Goal: Task Accomplishment & Management: Manage account settings

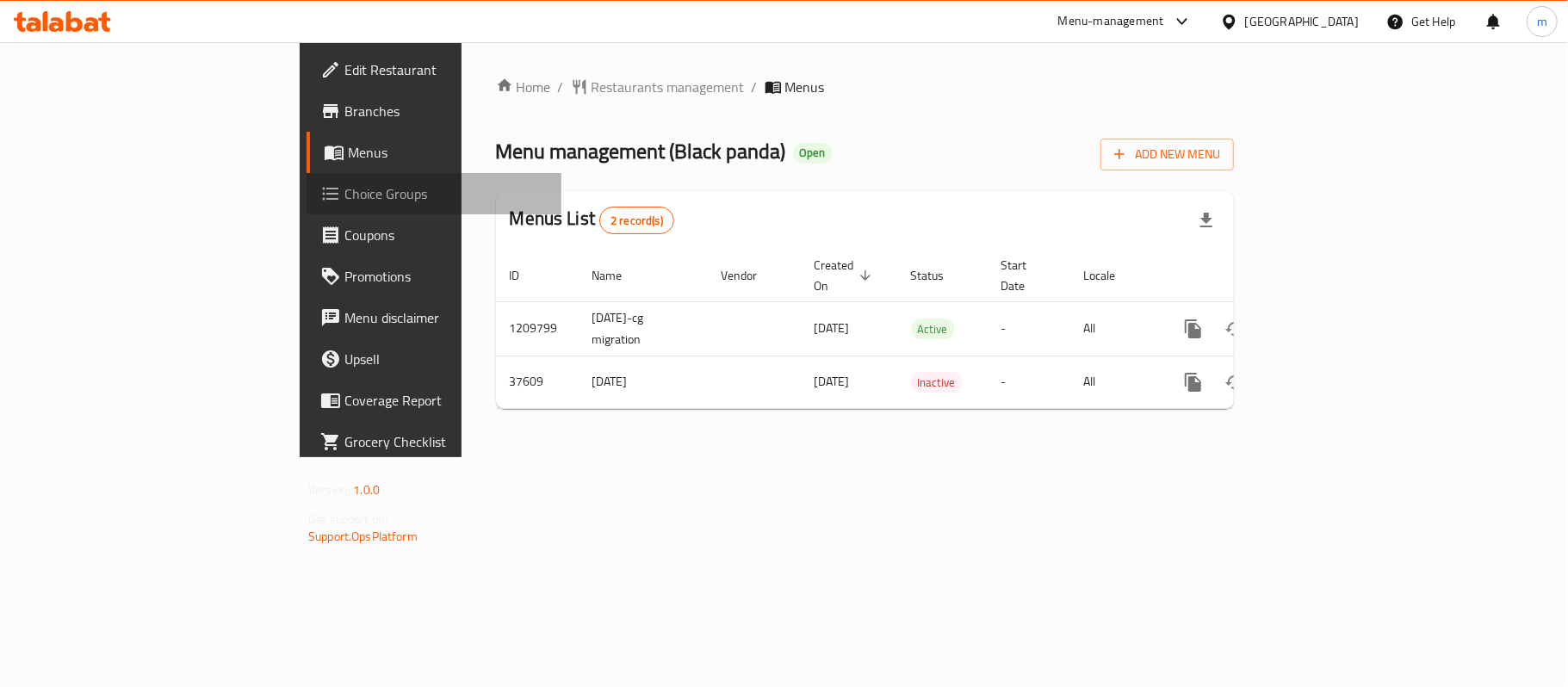
click at [345, 204] on span "Choice Groups" at bounding box center [446, 194] width 203 height 20
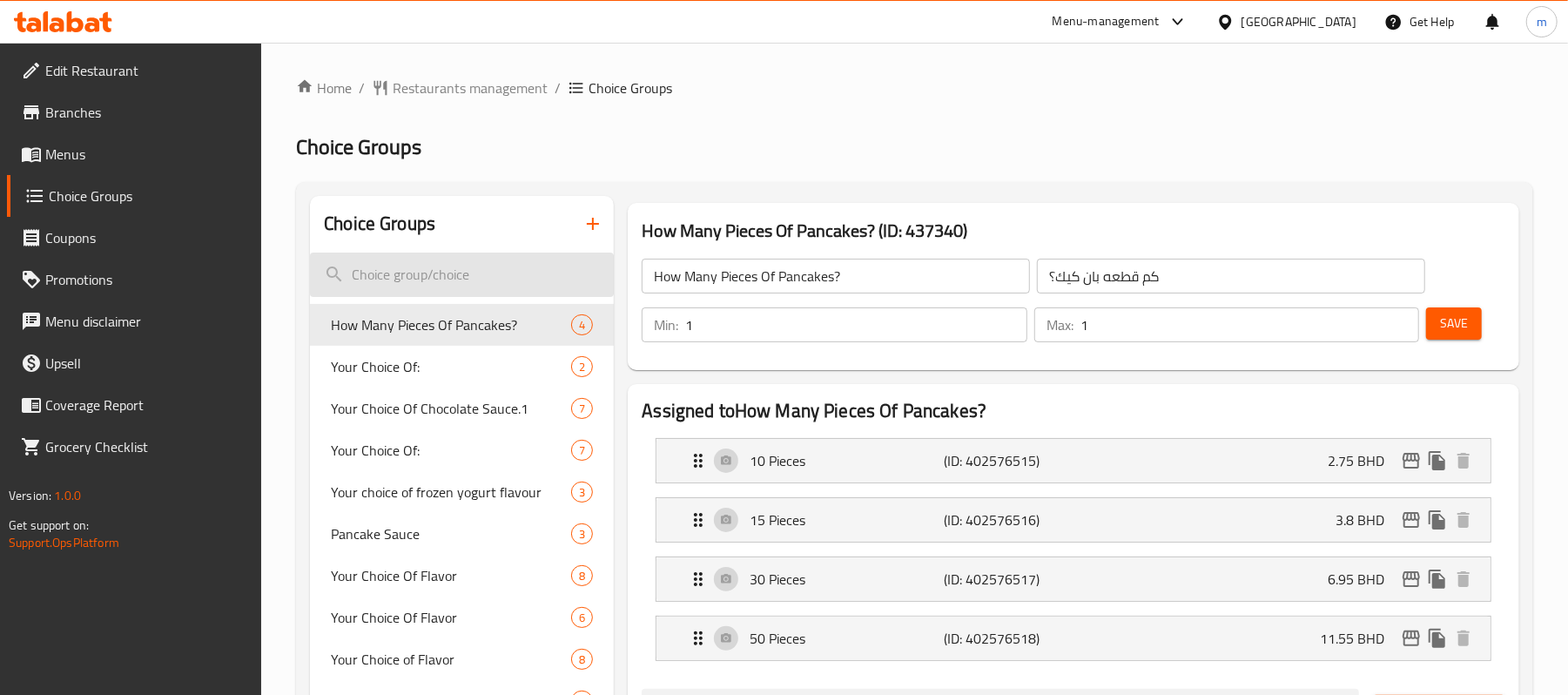
click at [441, 281] on input "search" at bounding box center [461, 274] width 304 height 44
click at [436, 265] on input "search" at bounding box center [461, 274] width 304 height 44
paste input "Your Choice Of Sauce"
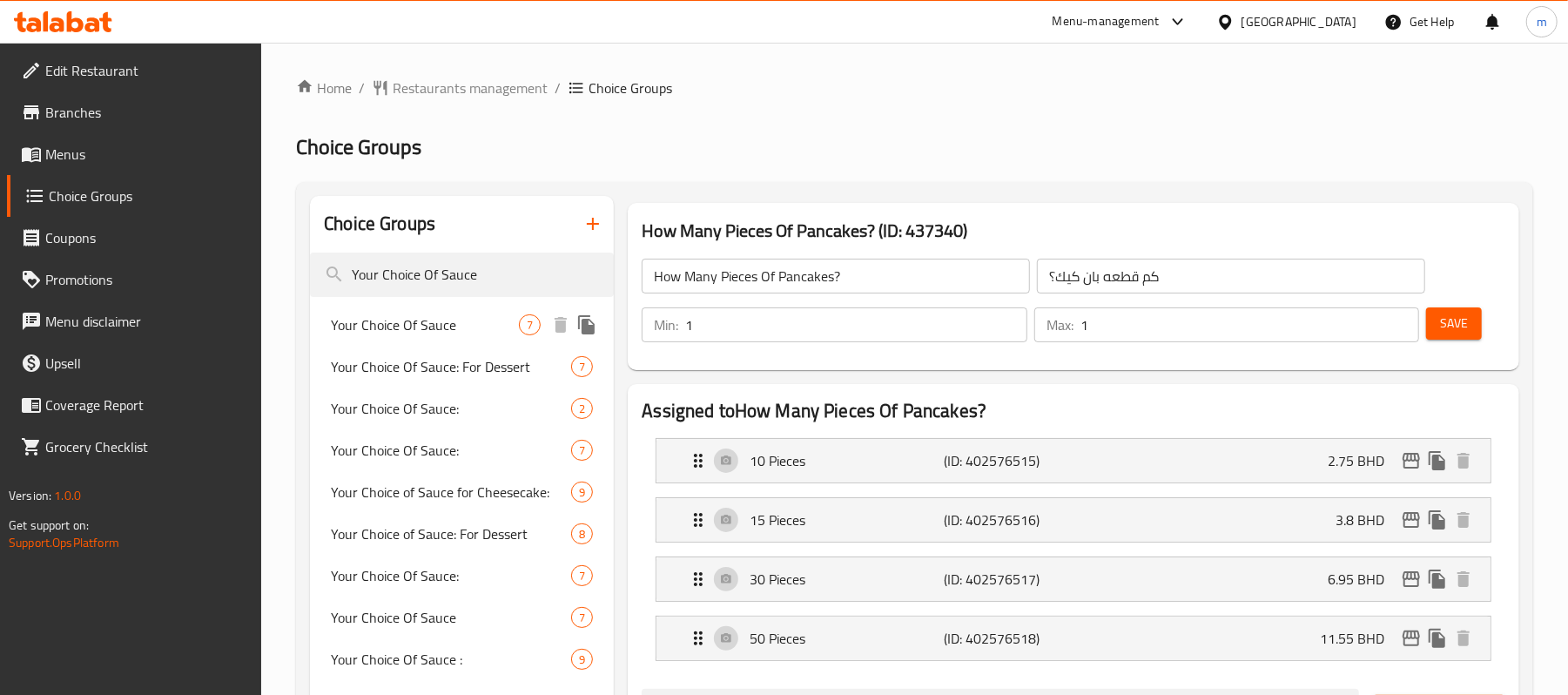
type input "Your Choice Of Sauce"
click at [443, 315] on span "Your Choice Of Sauce" at bounding box center [425, 325] width 188 height 21
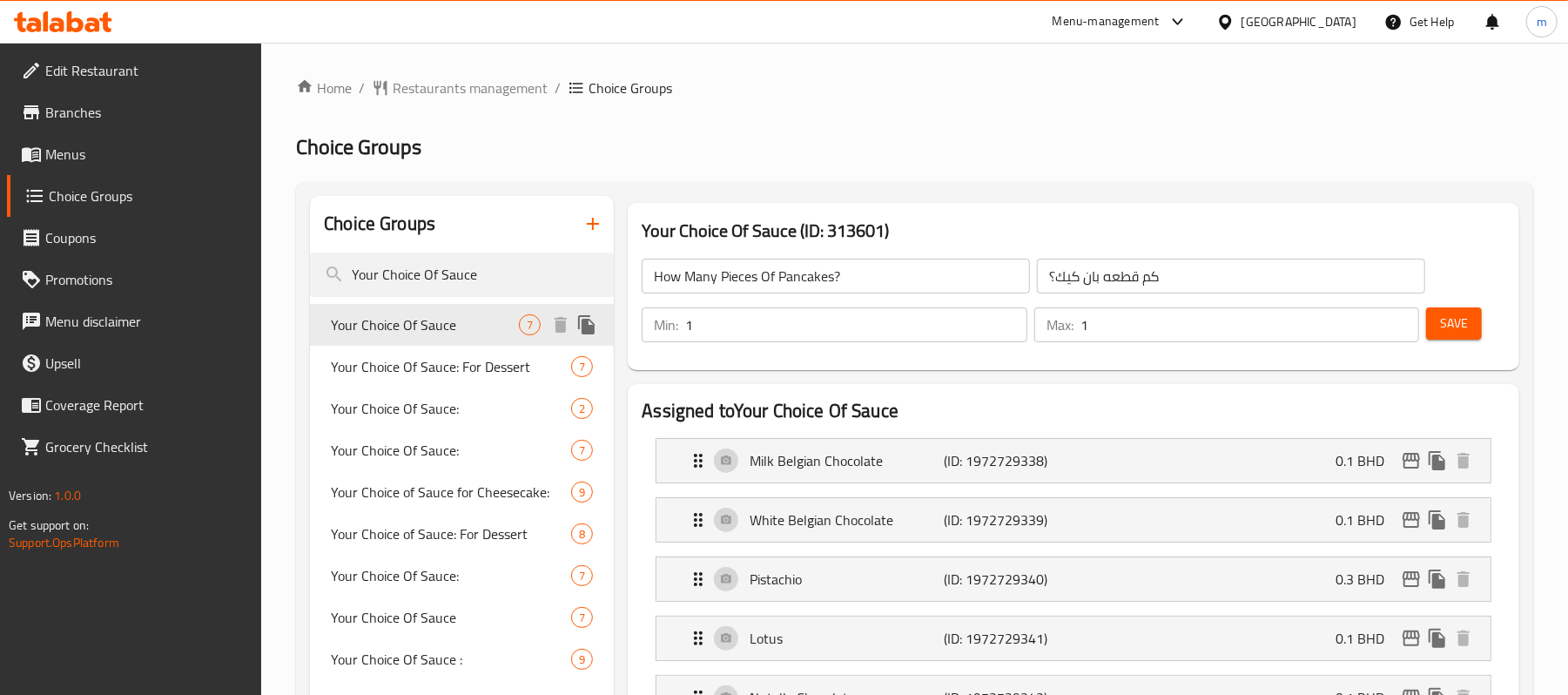
type input "Your Choice Of Sauce"
type input "اختيارك من الصوص"
type input "2"
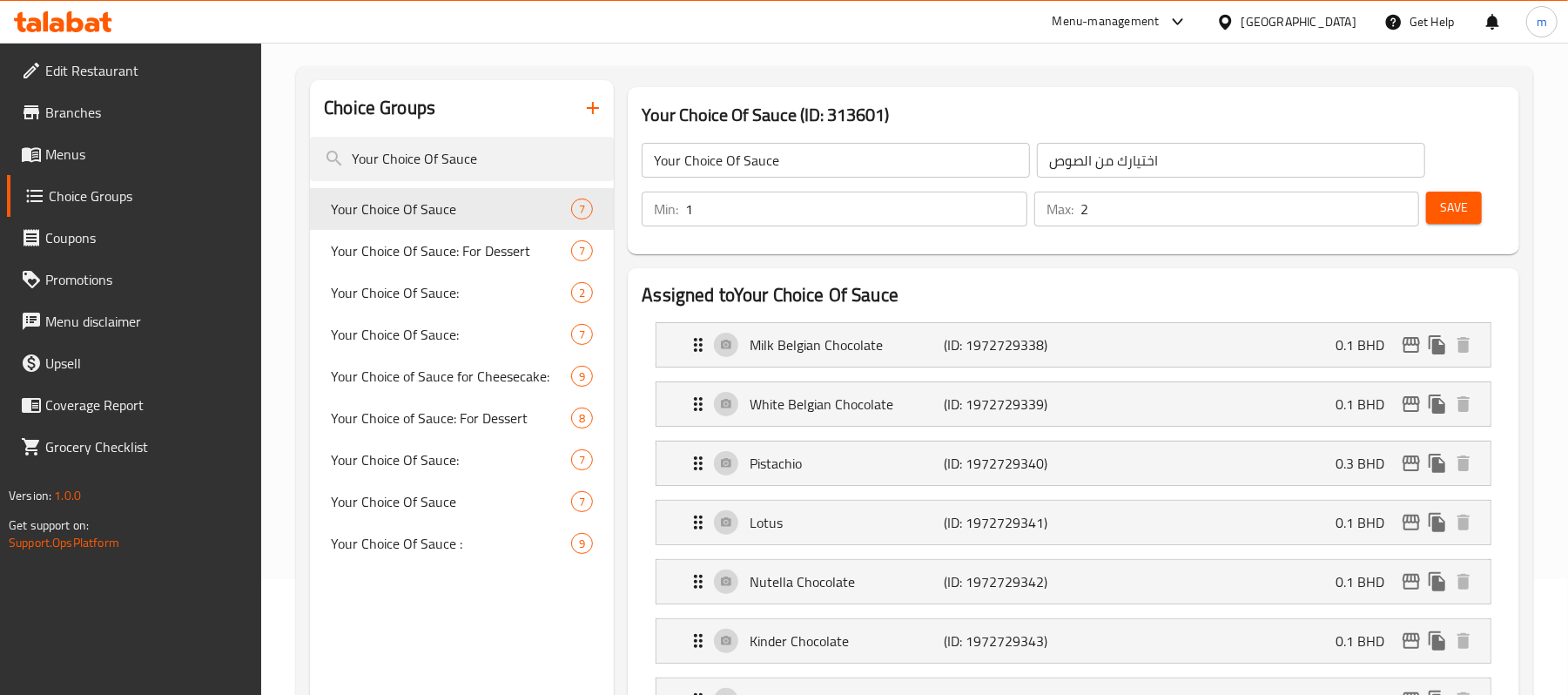
click at [1140, 214] on input "2" at bounding box center [1251, 208] width 339 height 35
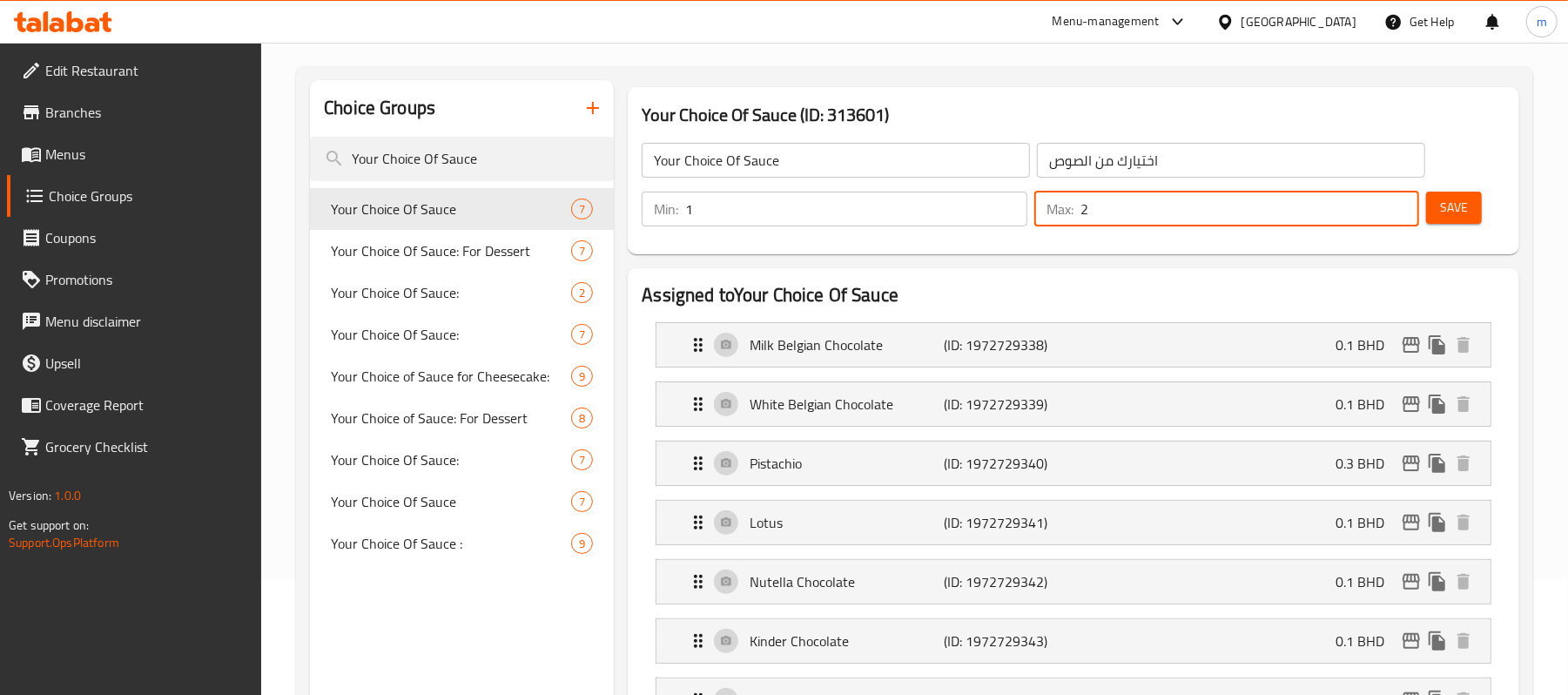
click at [843, 210] on input "1" at bounding box center [856, 208] width 341 height 35
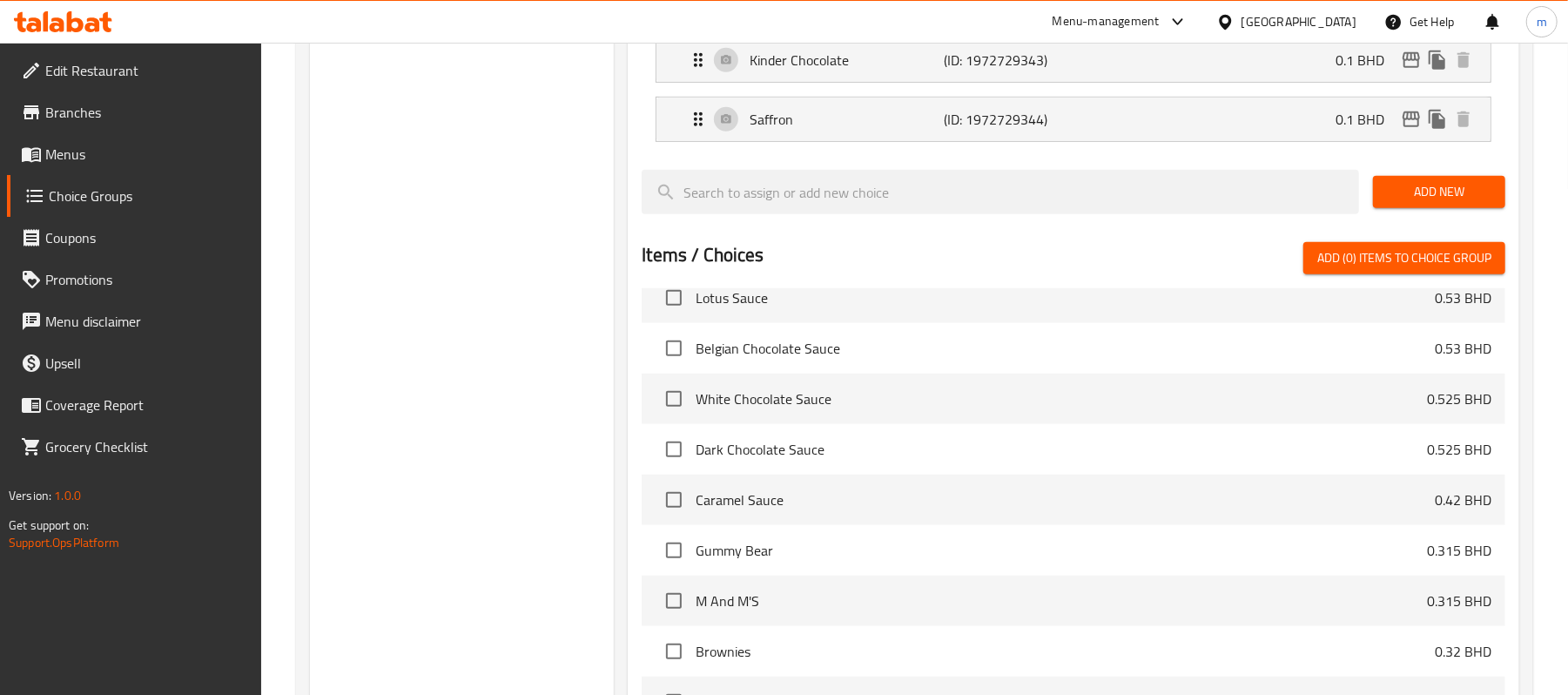
scroll to position [4876, 0]
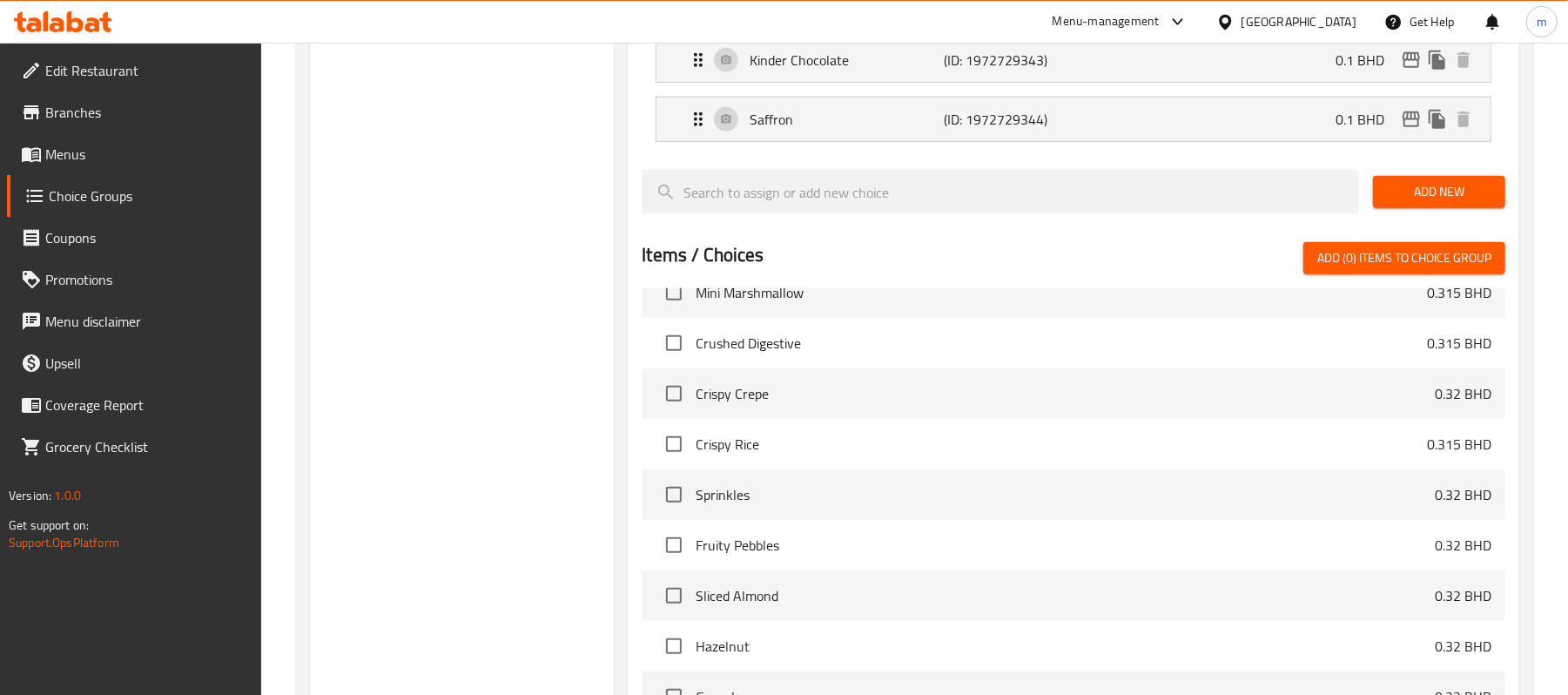
click at [970, 166] on div at bounding box center [1000, 192] width 732 height 58
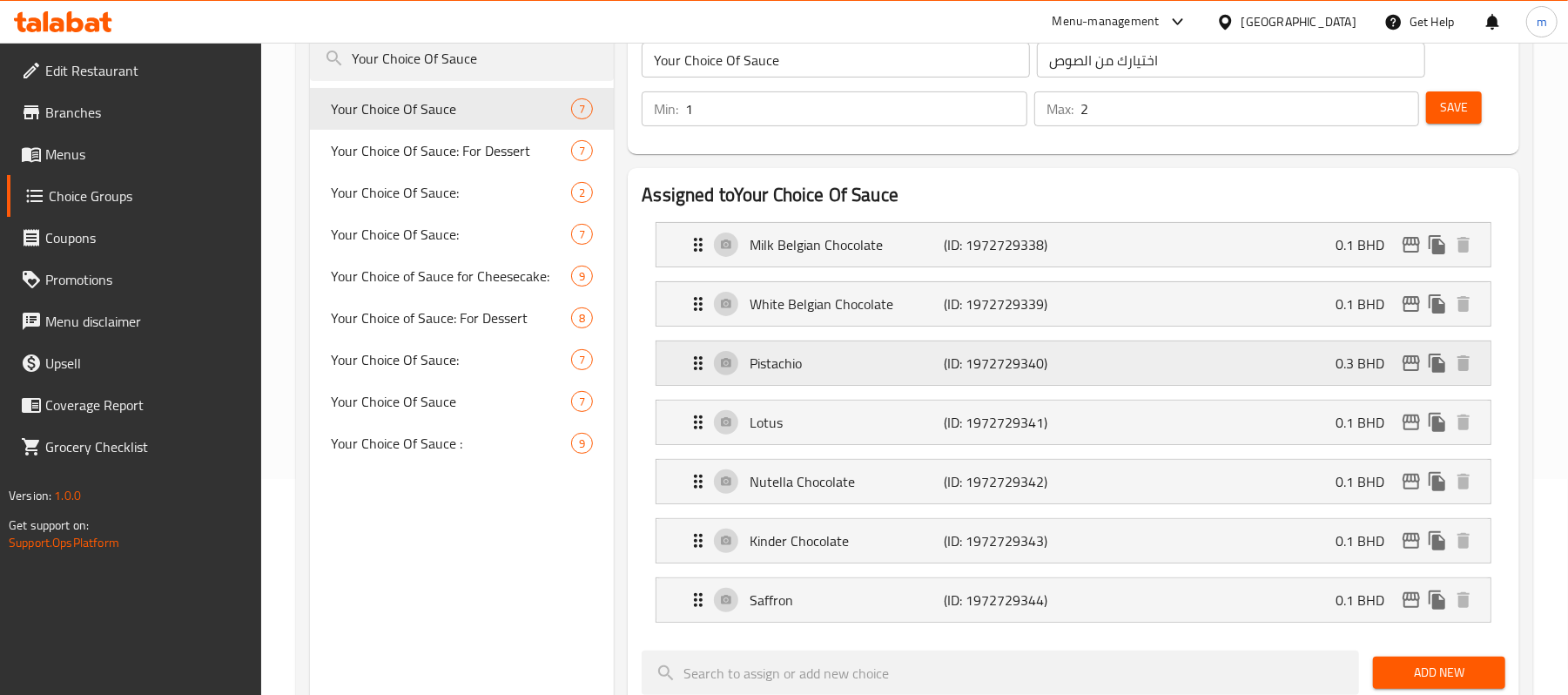
scroll to position [0, 0]
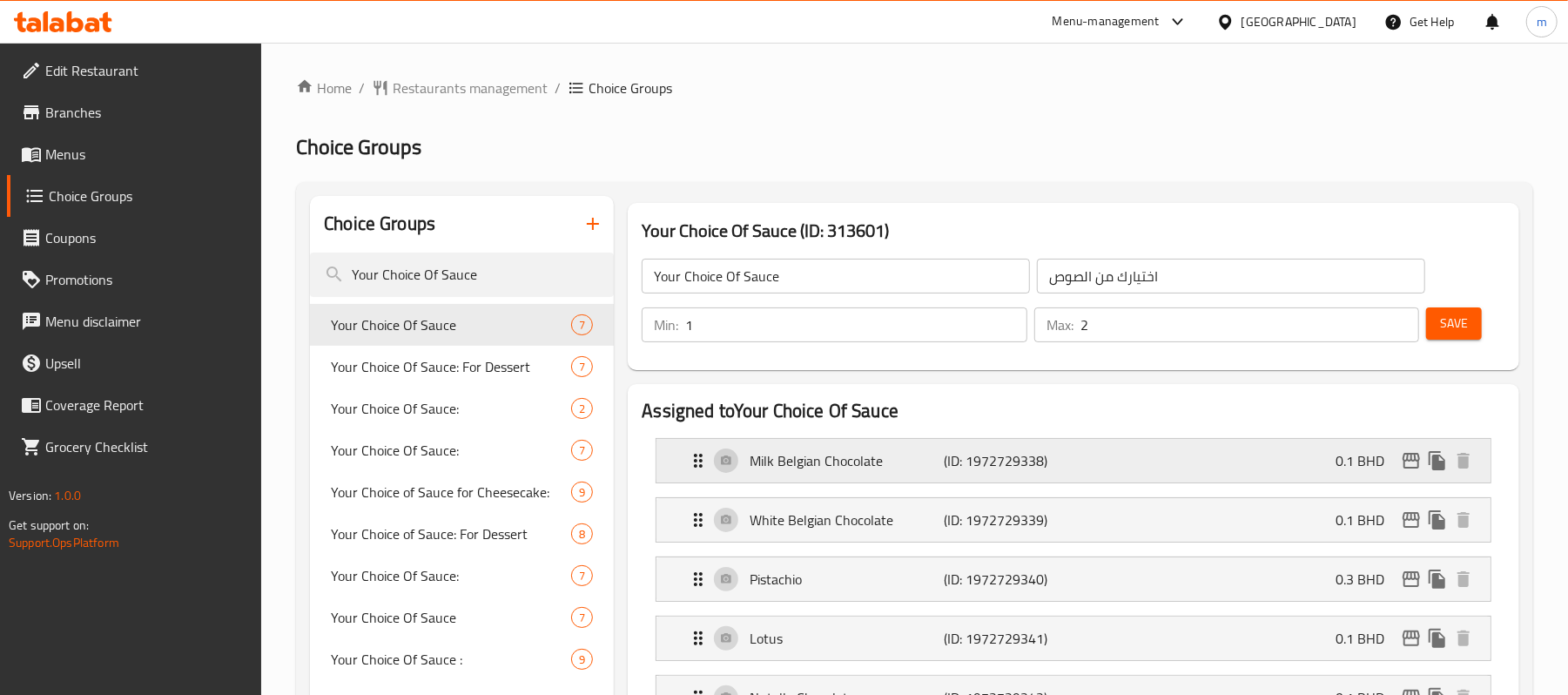
click at [690, 468] on icon "Expand" at bounding box center [699, 461] width 21 height 21
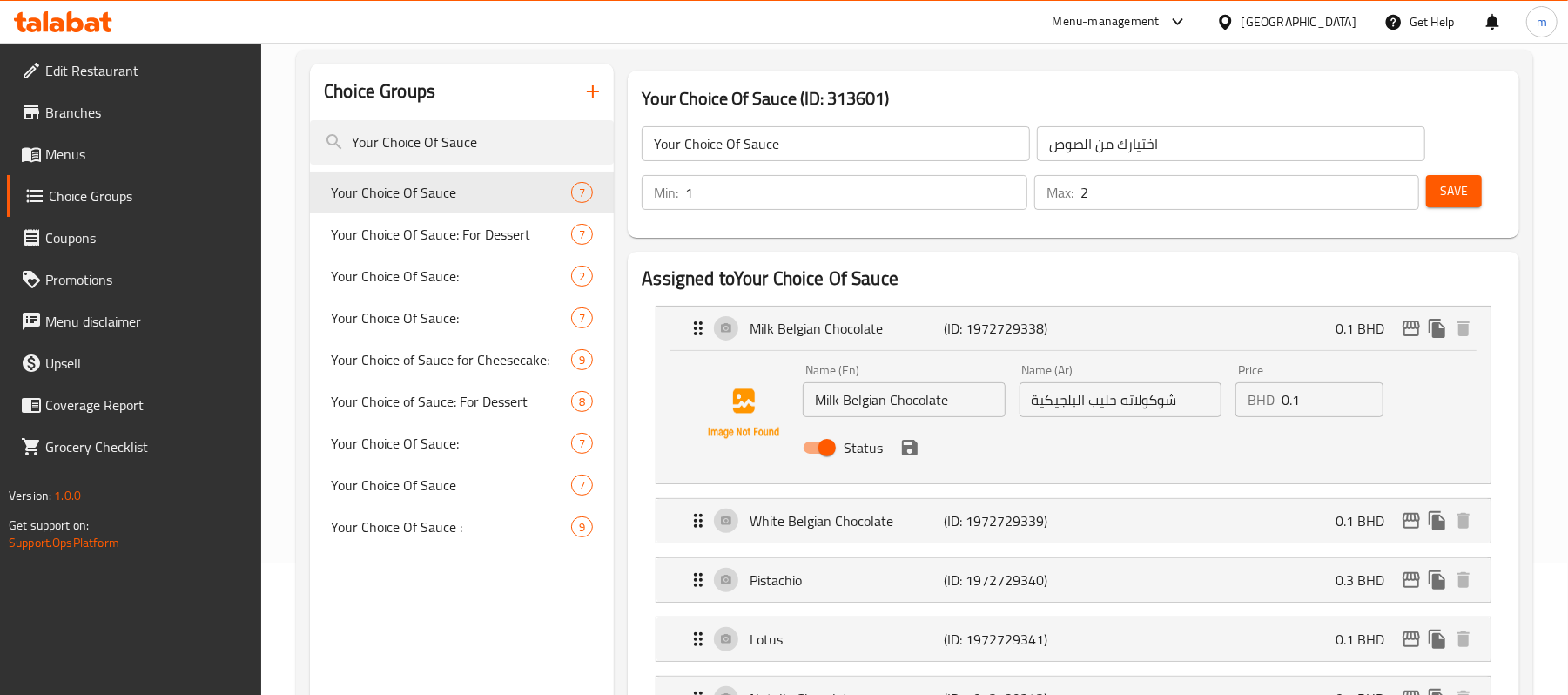
scroll to position [348, 0]
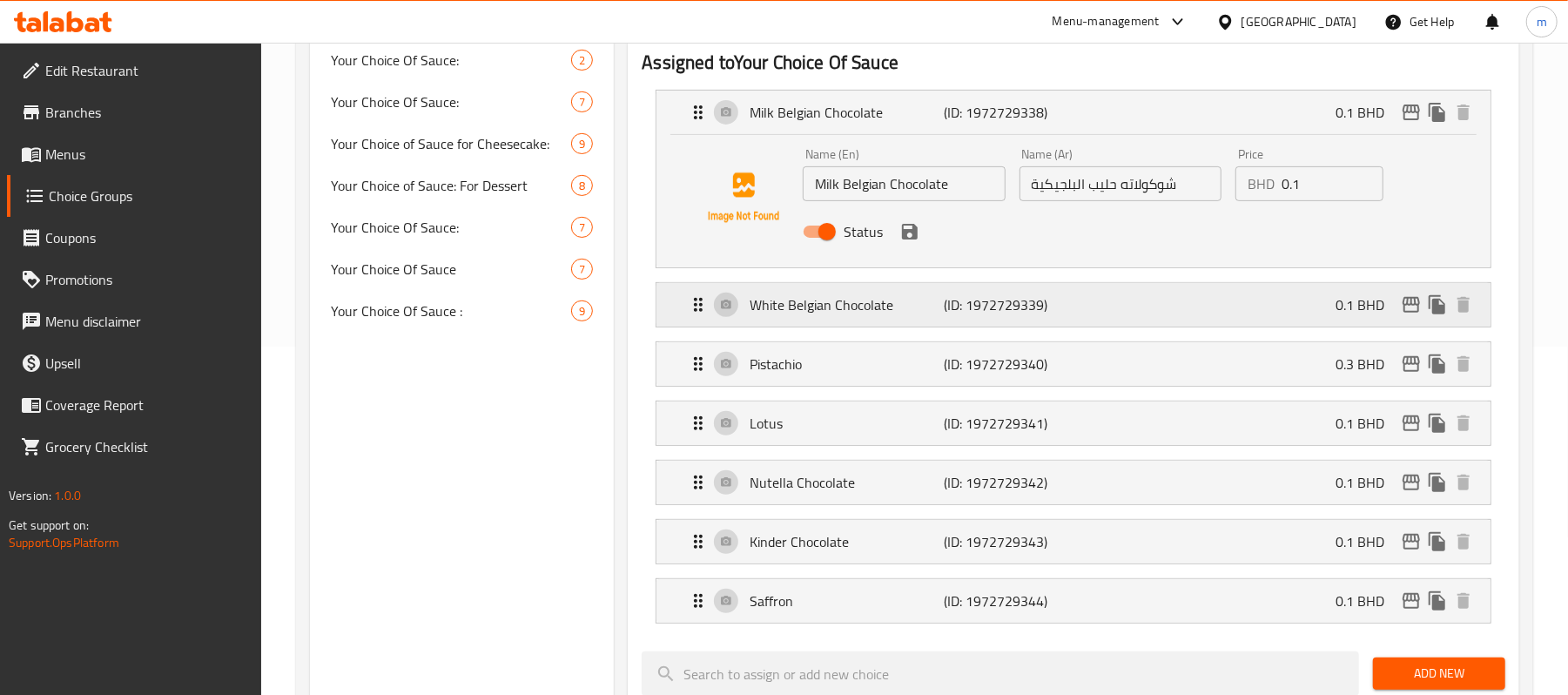
click at [702, 300] on icon "Expand" at bounding box center [698, 304] width 8 height 14
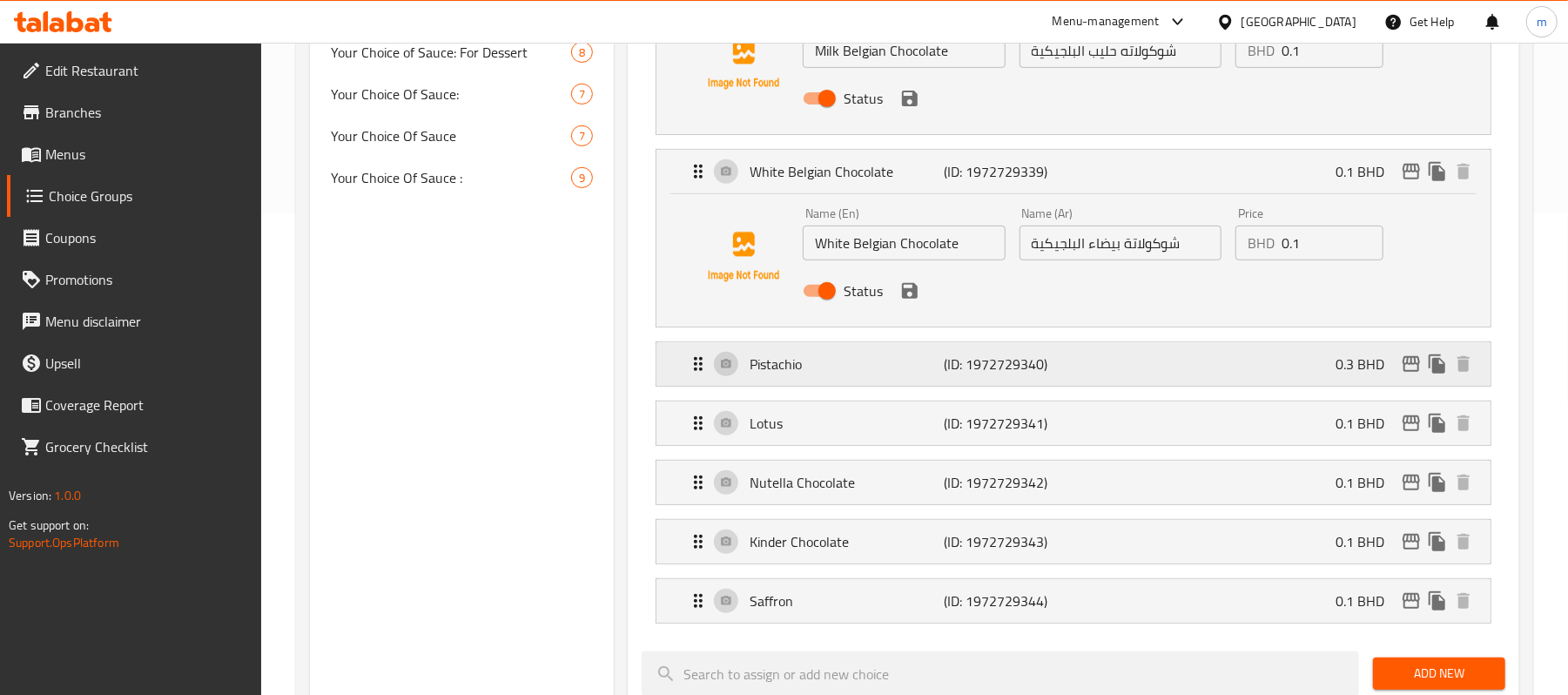
click at [698, 366] on icon "Expand" at bounding box center [699, 364] width 21 height 21
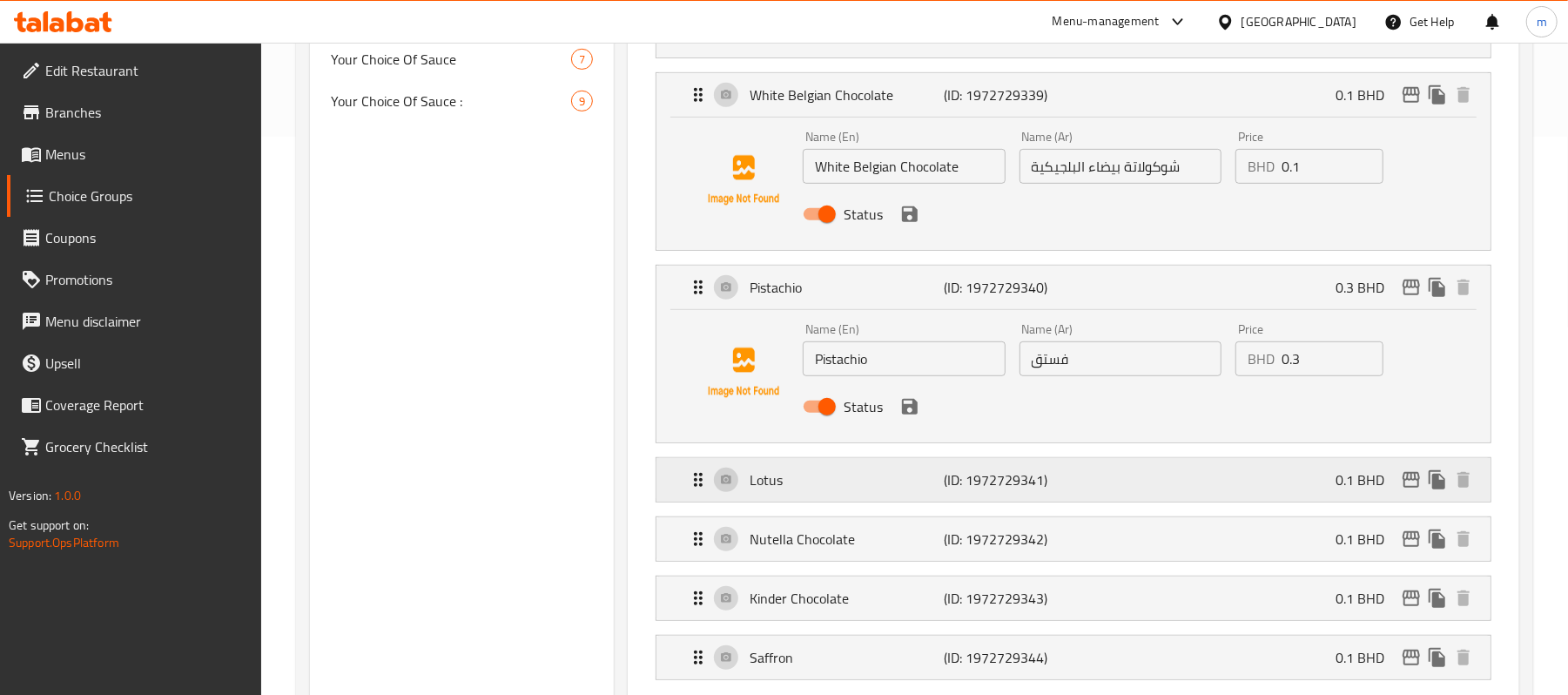
scroll to position [615, 0]
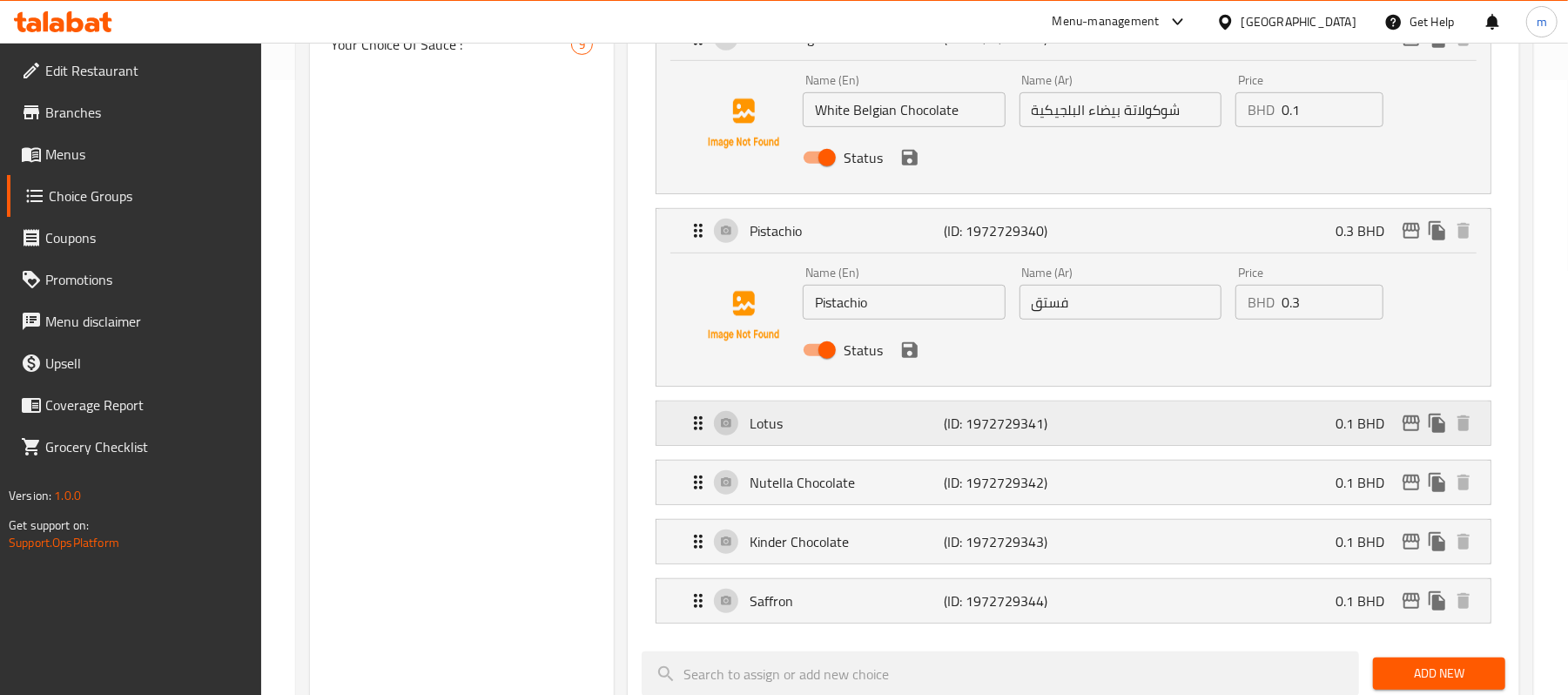
click at [691, 432] on icon "Expand" at bounding box center [699, 423] width 21 height 21
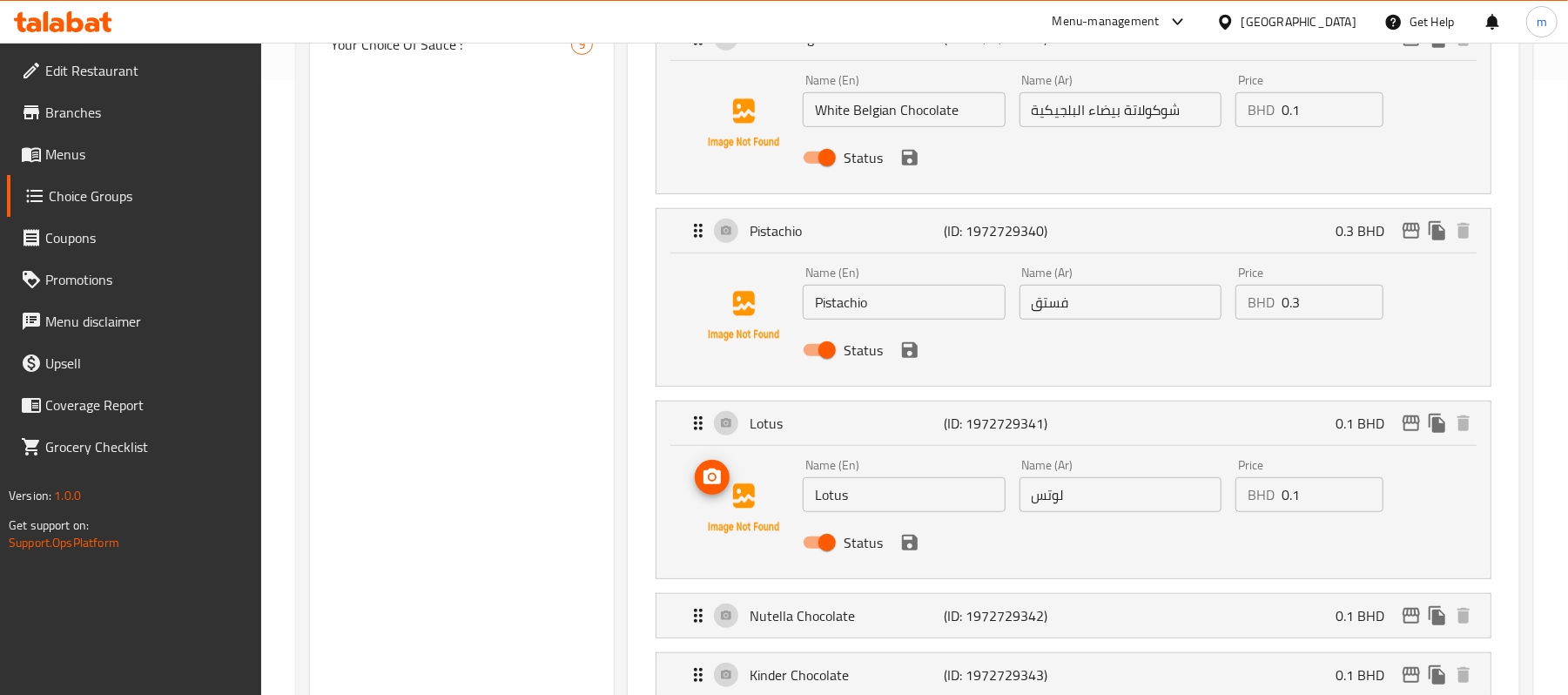
scroll to position [963, 0]
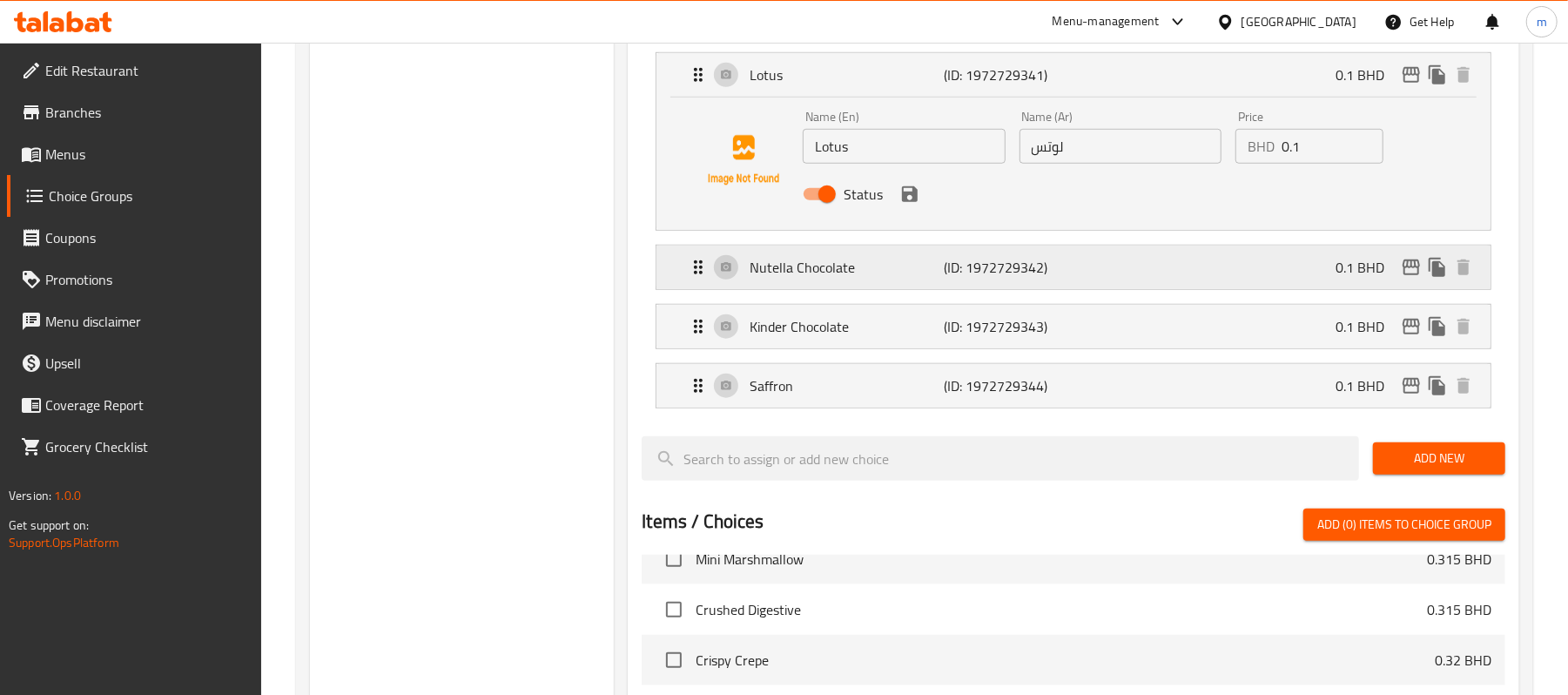
click at [699, 280] on div "Nutella Chocolate (ID: 1972729342) 0.1 BHD" at bounding box center [1079, 267] width 782 height 43
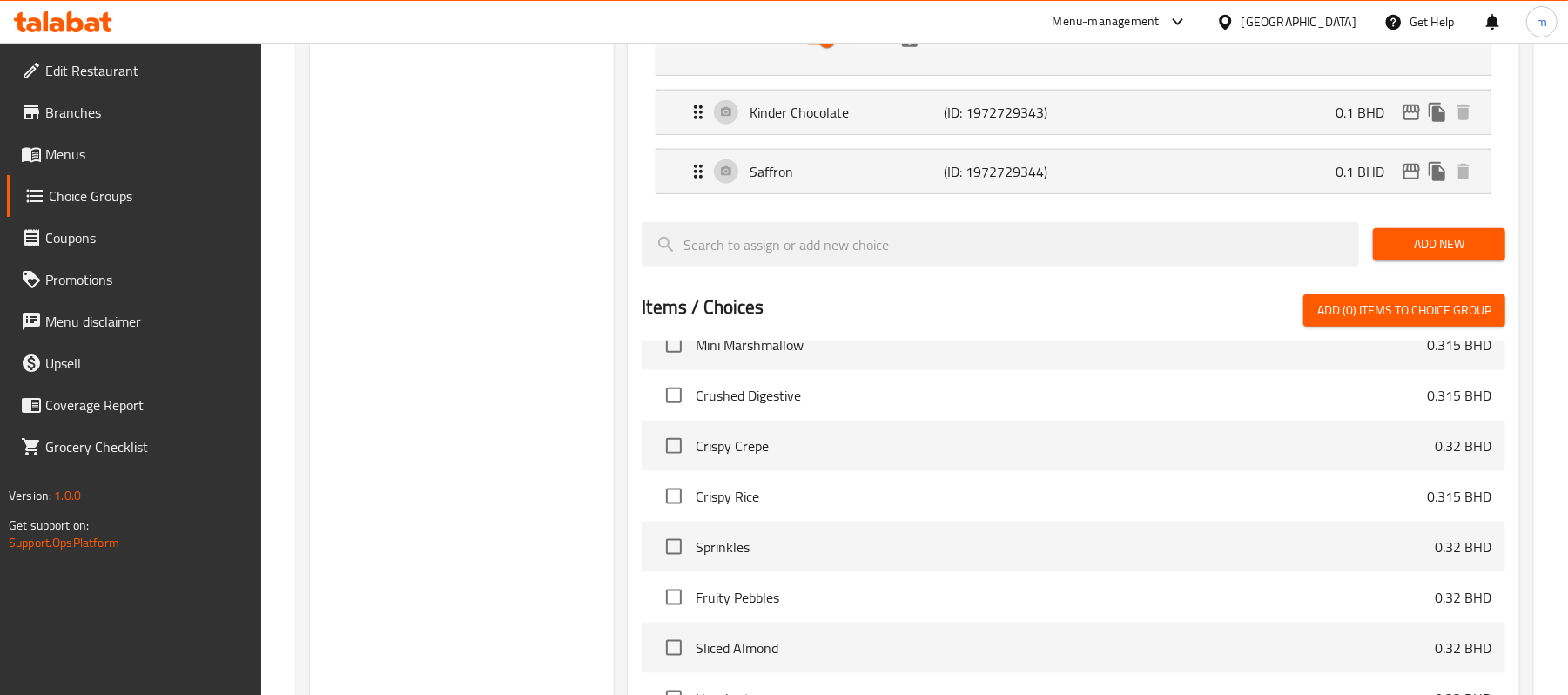
scroll to position [1312, 0]
click at [693, 115] on icon "Expand" at bounding box center [699, 111] width 21 height 21
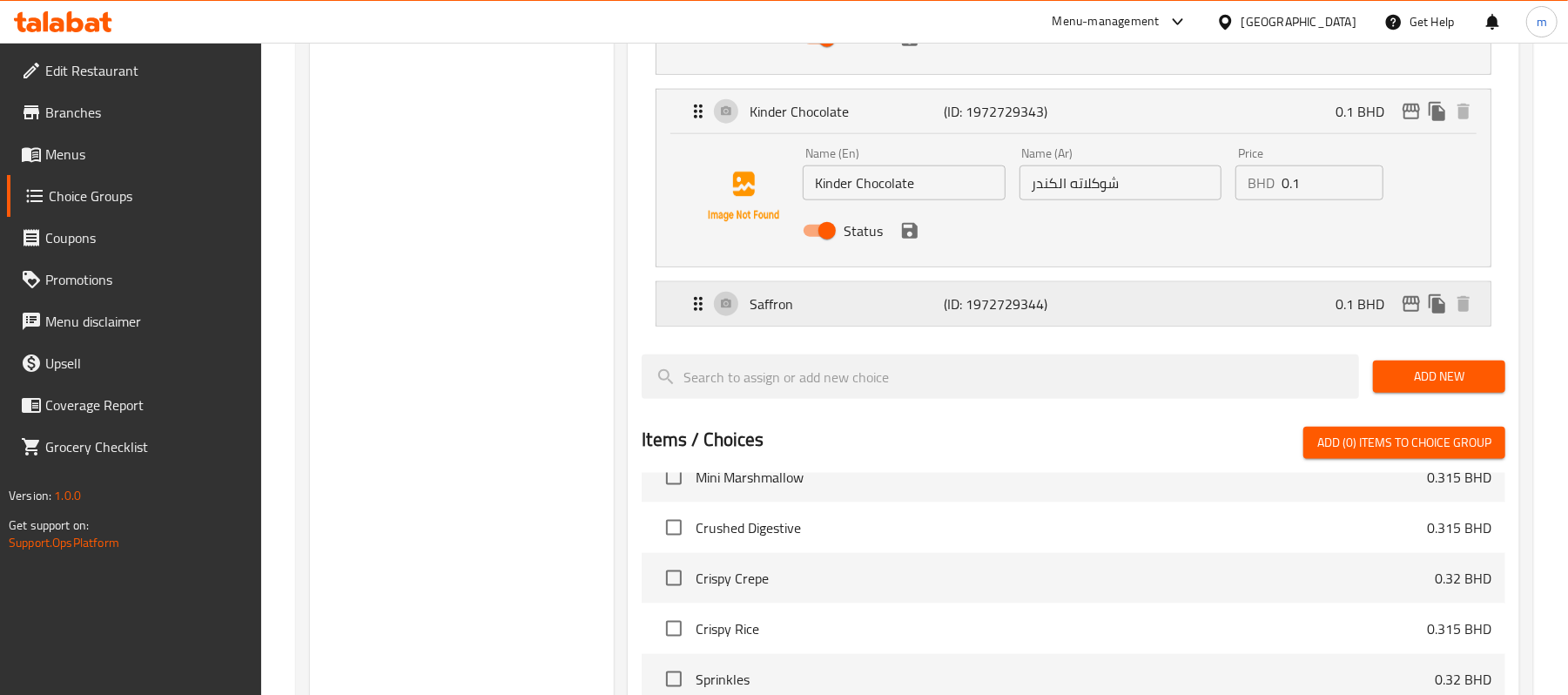
click at [697, 311] on icon "Expand" at bounding box center [698, 303] width 8 height 14
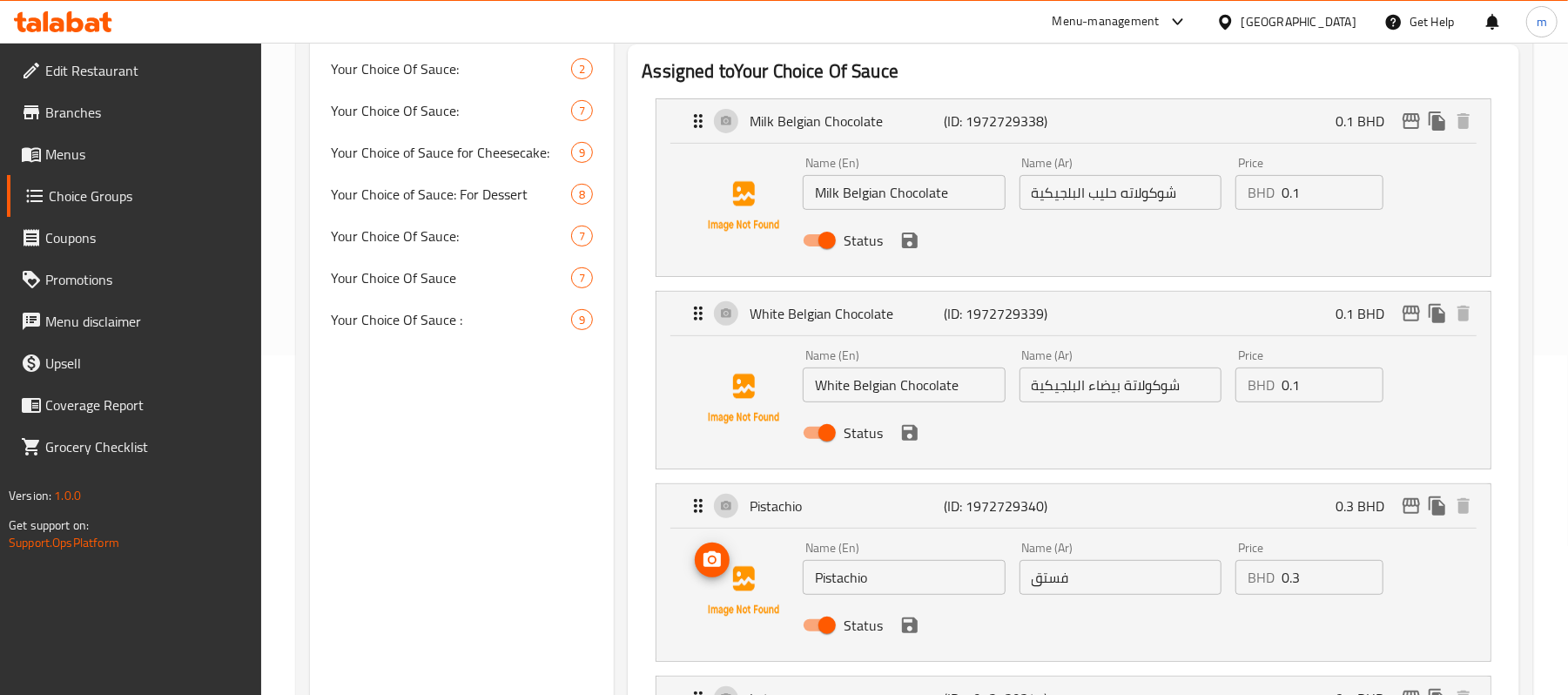
scroll to position [267, 0]
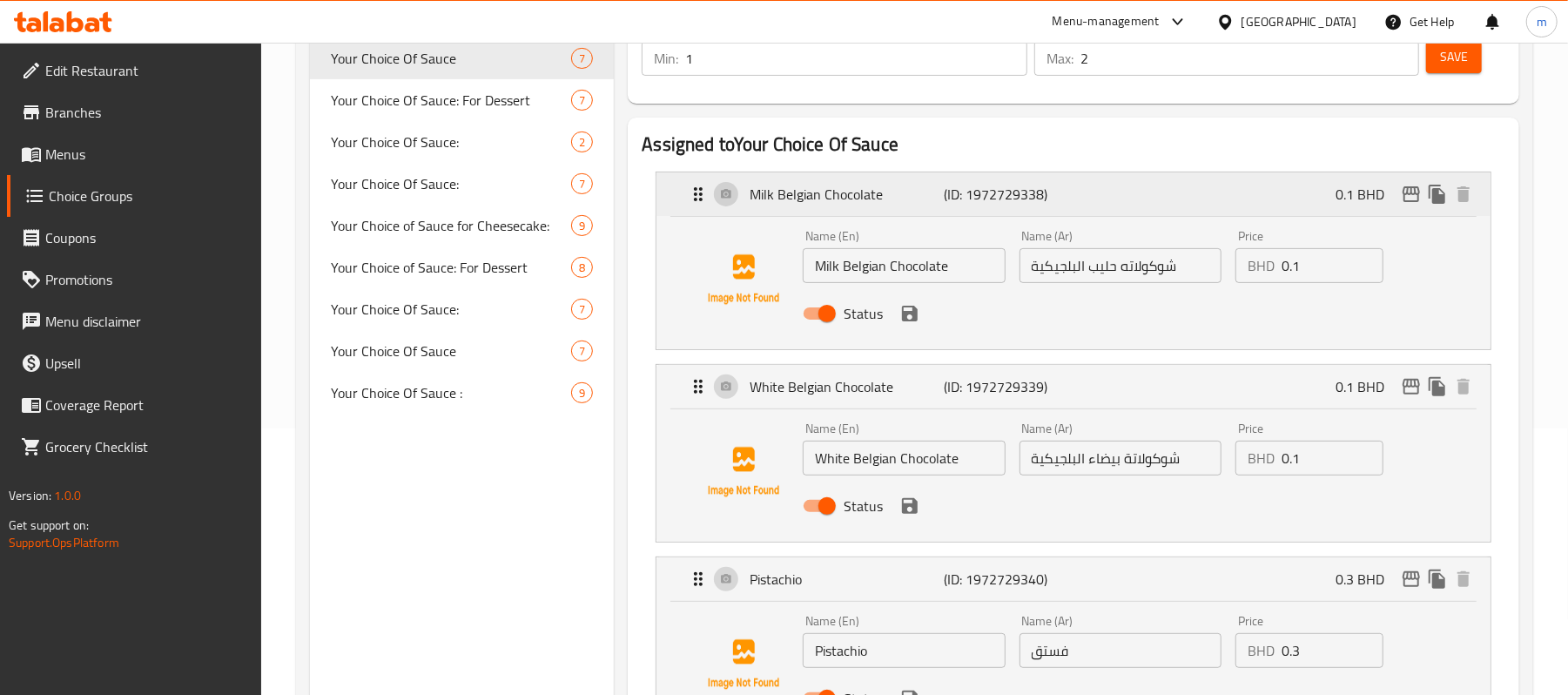
click at [703, 188] on icon "Expand" at bounding box center [699, 194] width 21 height 21
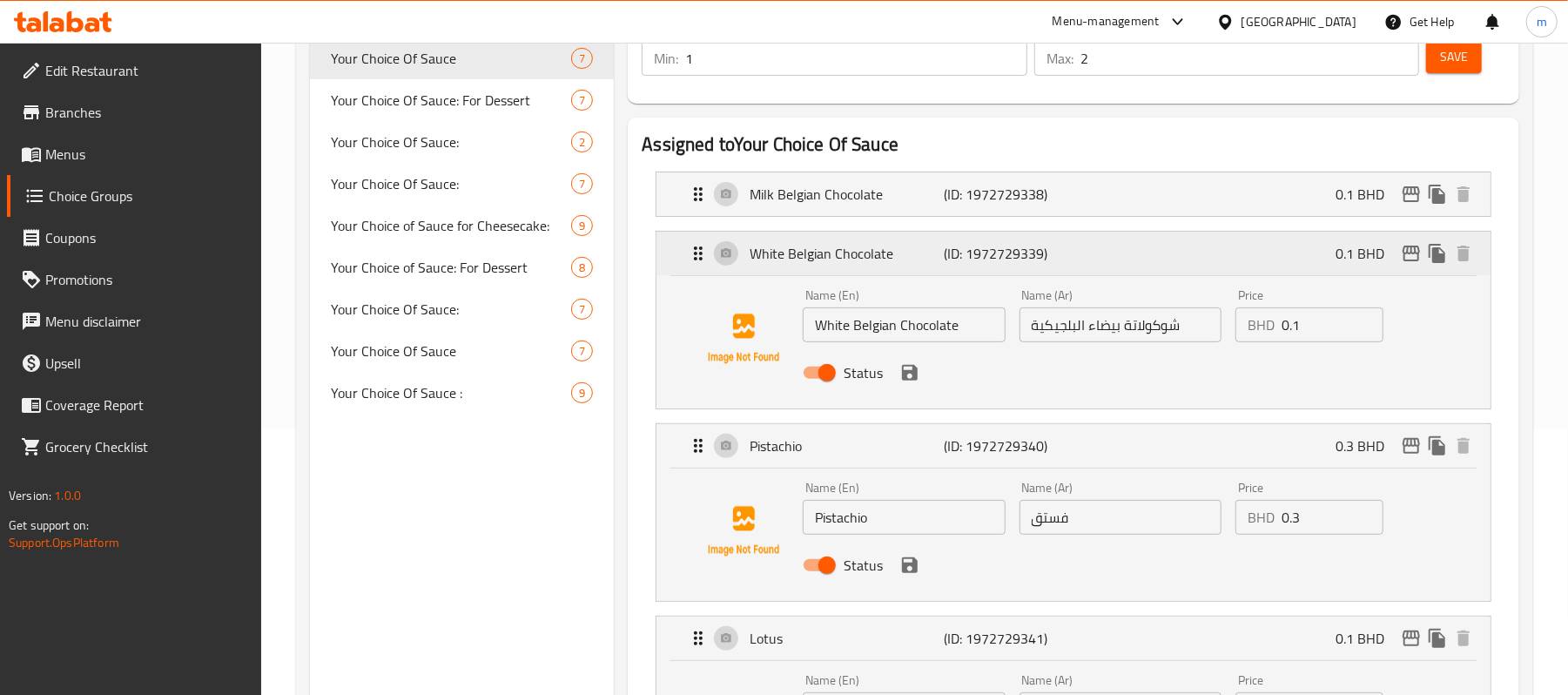
click at [698, 256] on icon "Expand" at bounding box center [699, 253] width 21 height 21
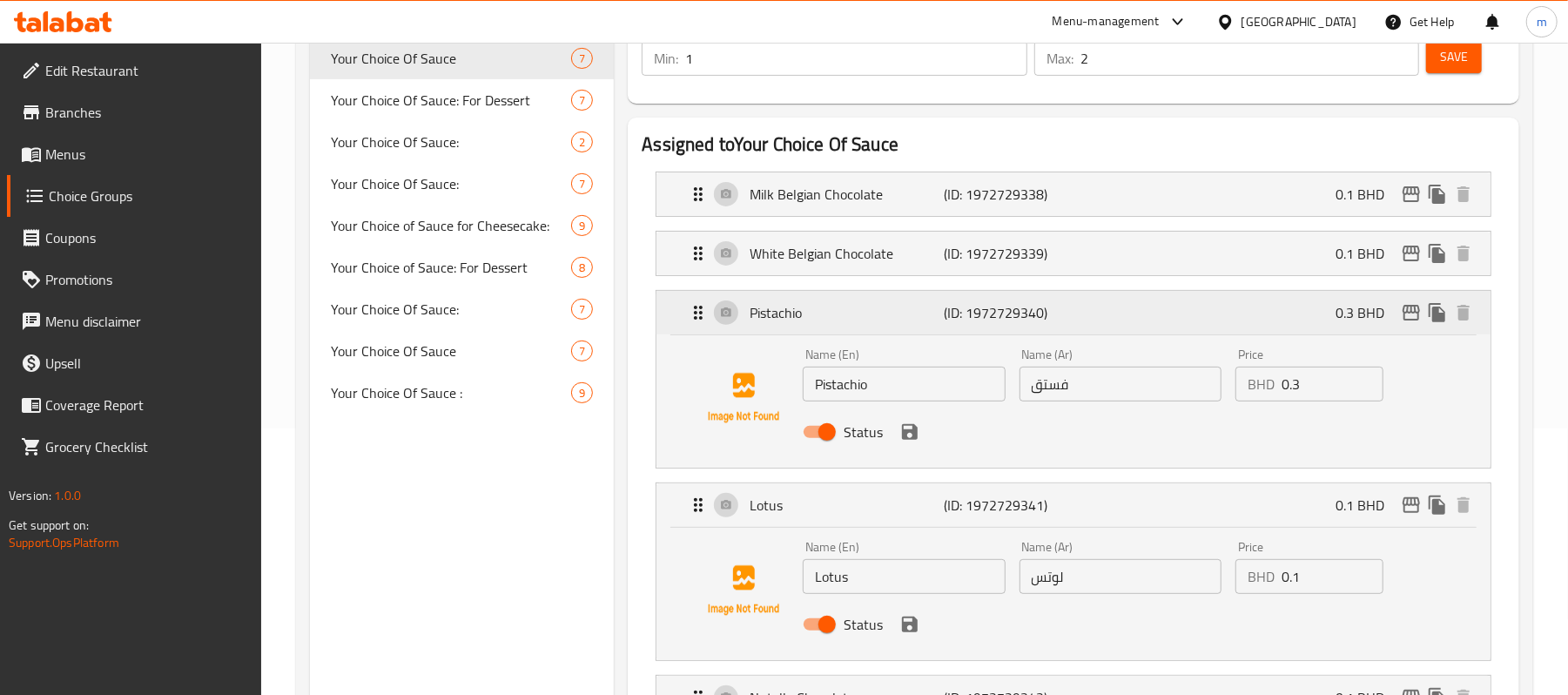
click at [699, 311] on icon "Expand" at bounding box center [699, 313] width 21 height 21
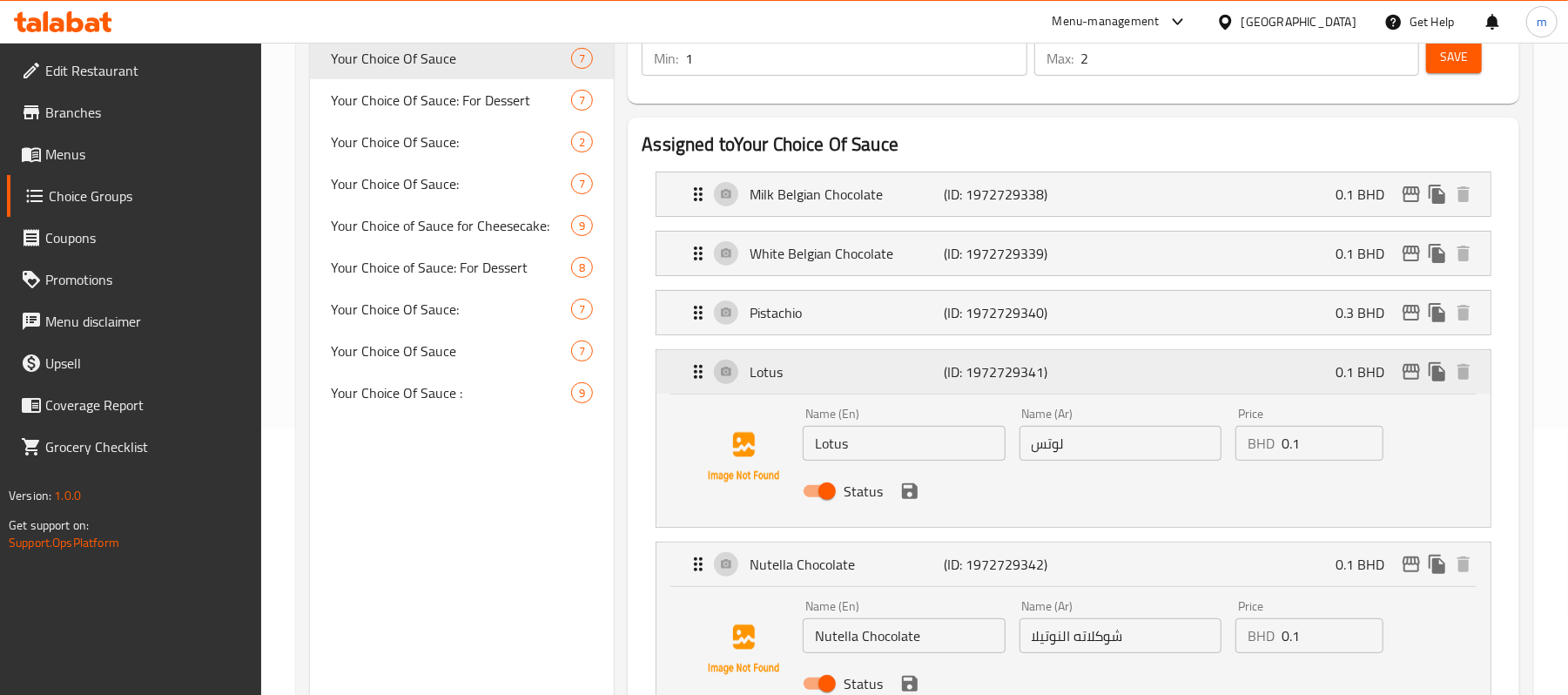
click at [703, 371] on icon "Expand" at bounding box center [699, 372] width 21 height 21
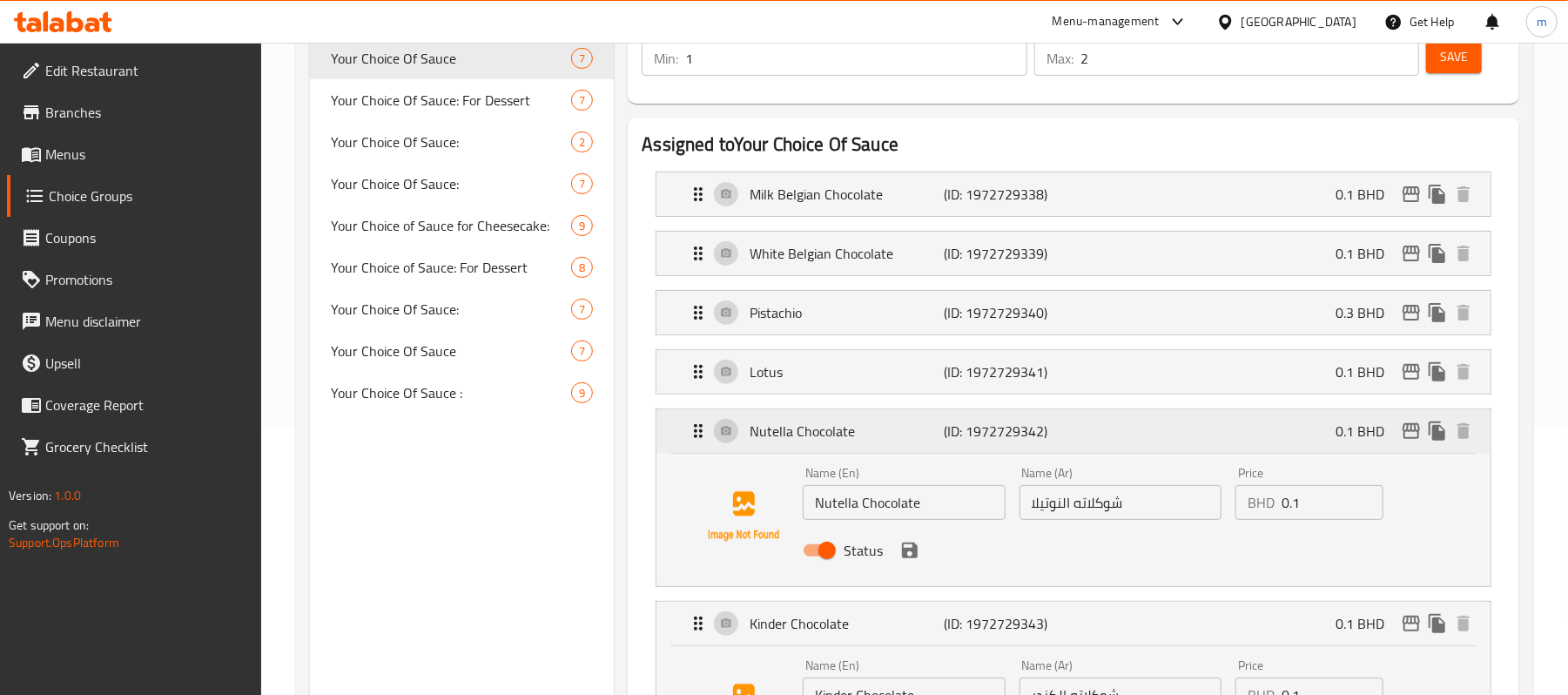
click at [703, 436] on icon "Expand" at bounding box center [699, 431] width 21 height 21
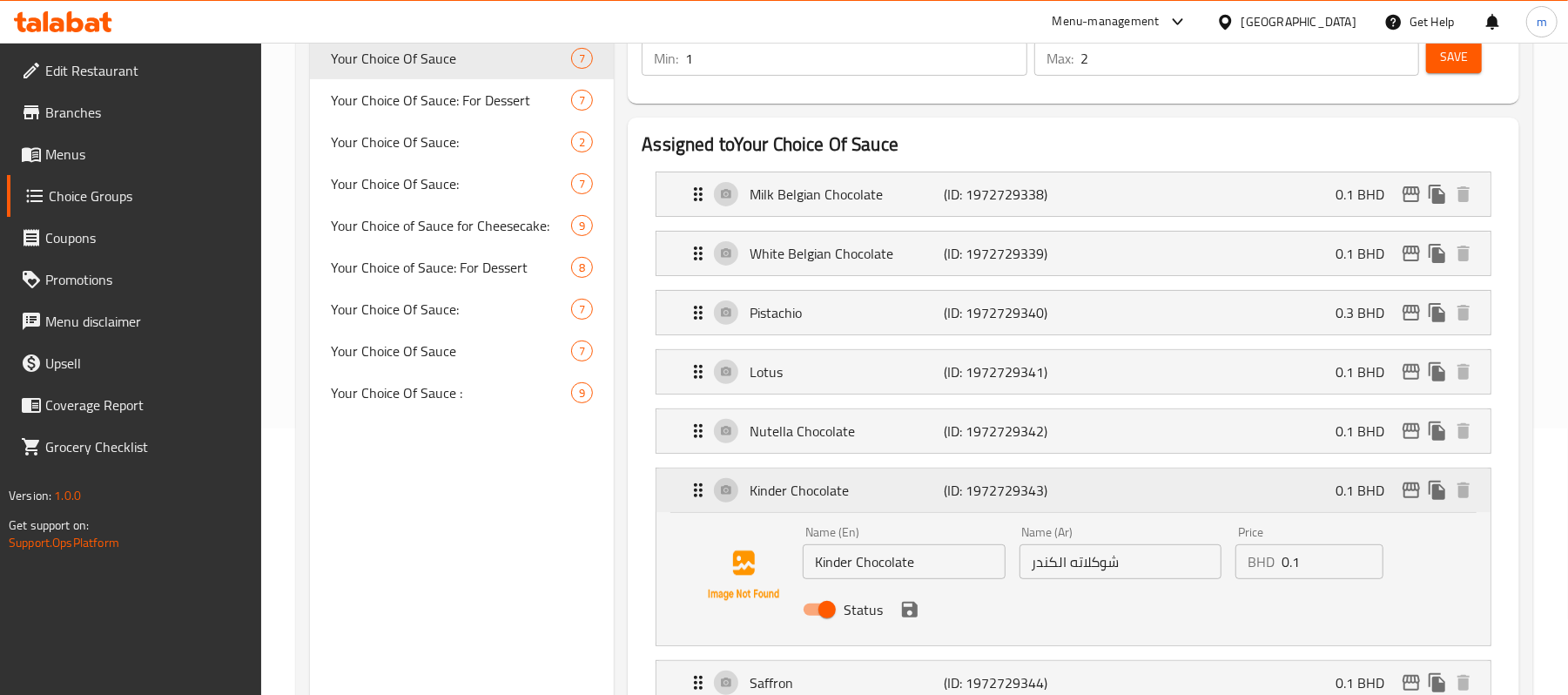
click at [699, 500] on icon "Expand" at bounding box center [699, 491] width 21 height 21
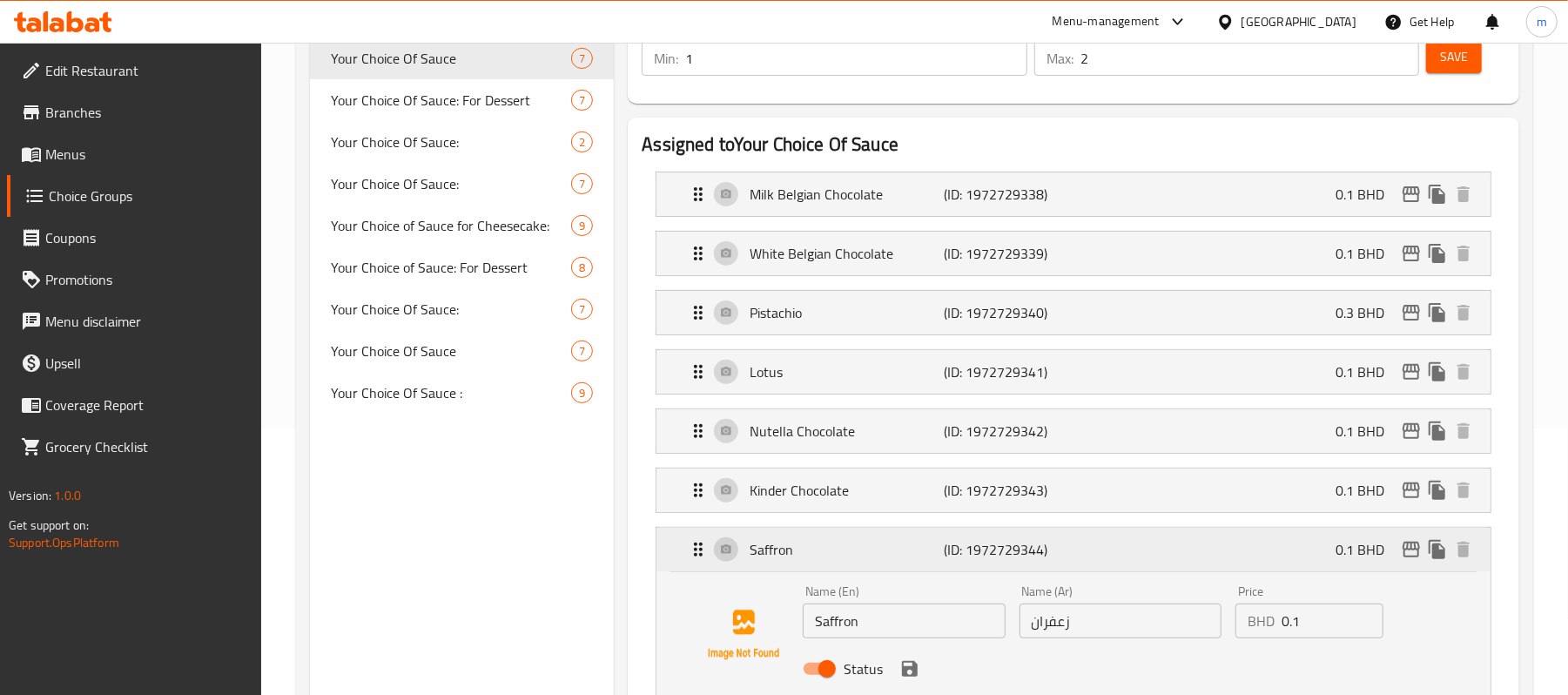
click at [701, 552] on icon "Expand" at bounding box center [698, 549] width 8 height 14
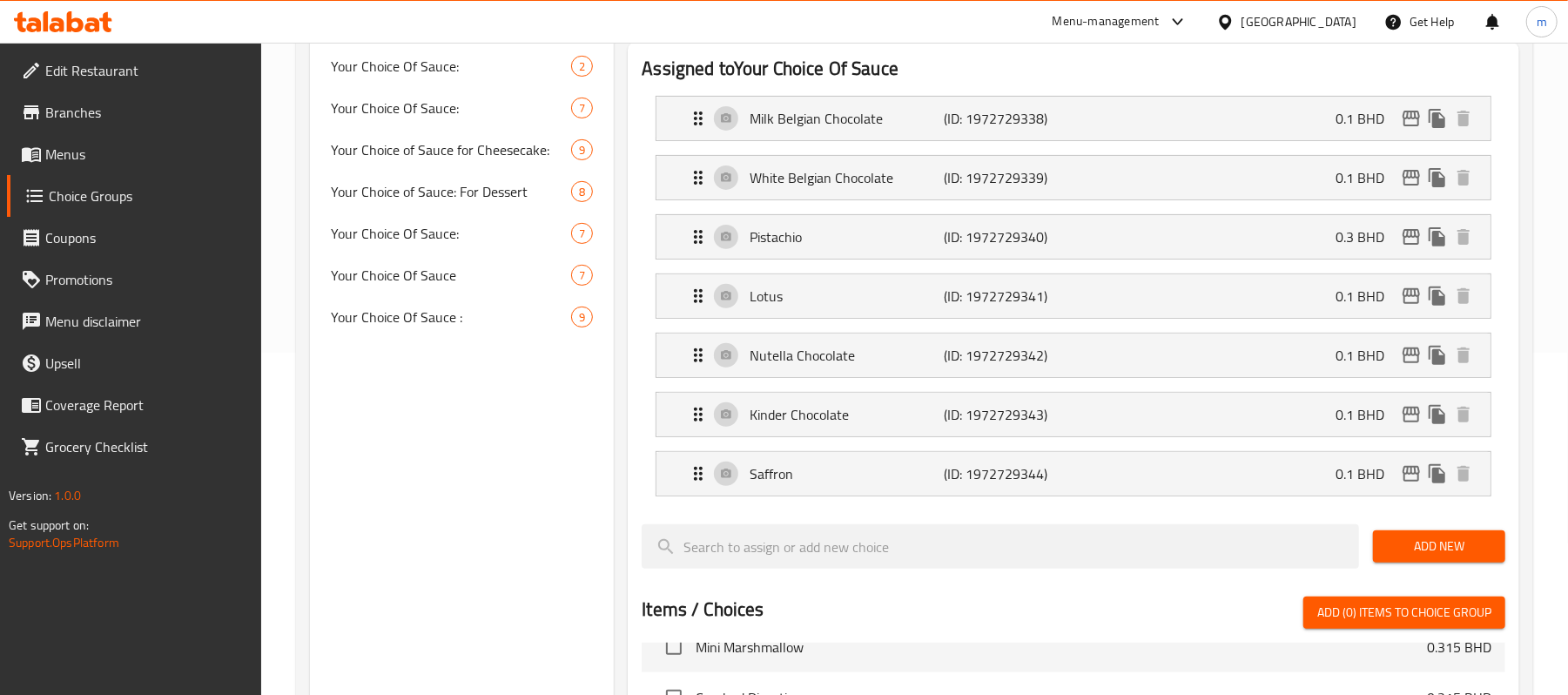
scroll to position [383, 0]
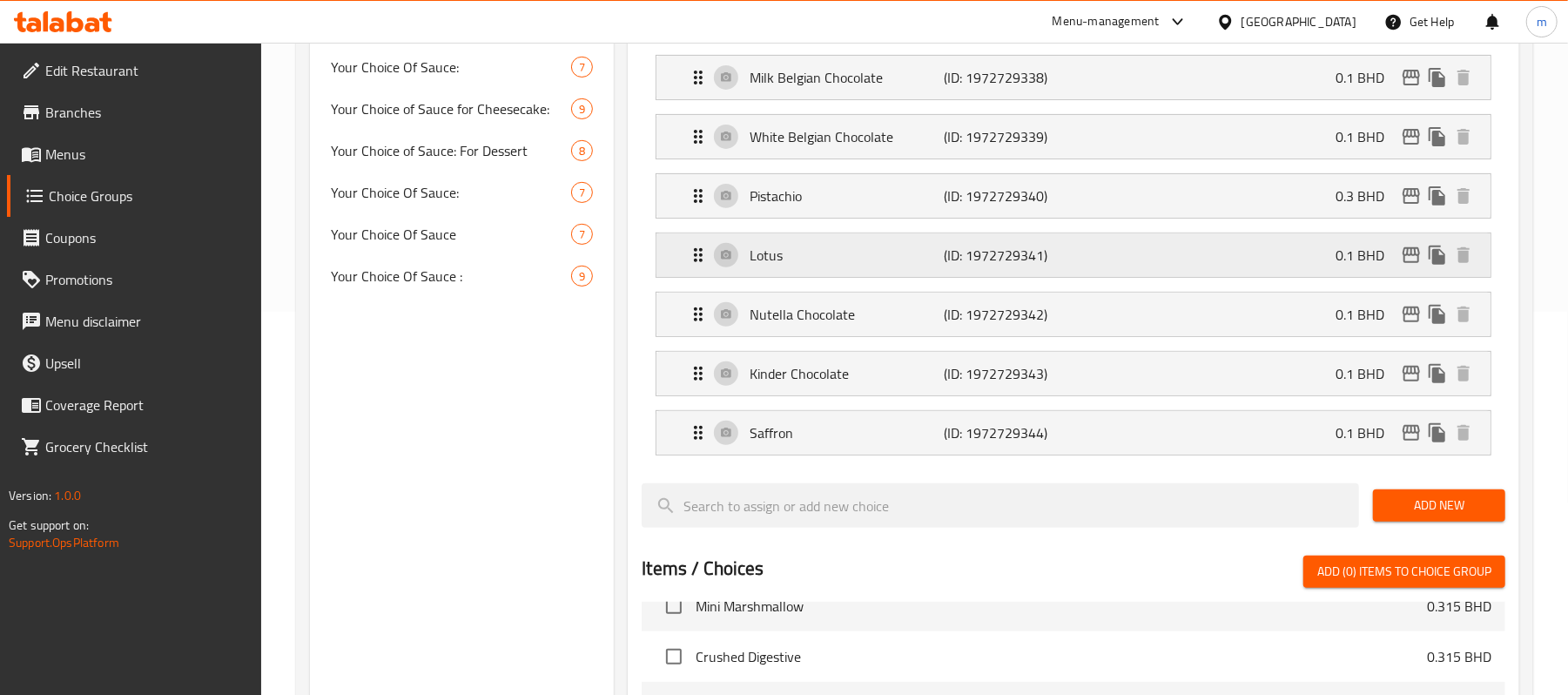
click at [690, 246] on icon "Expand" at bounding box center [699, 255] width 21 height 21
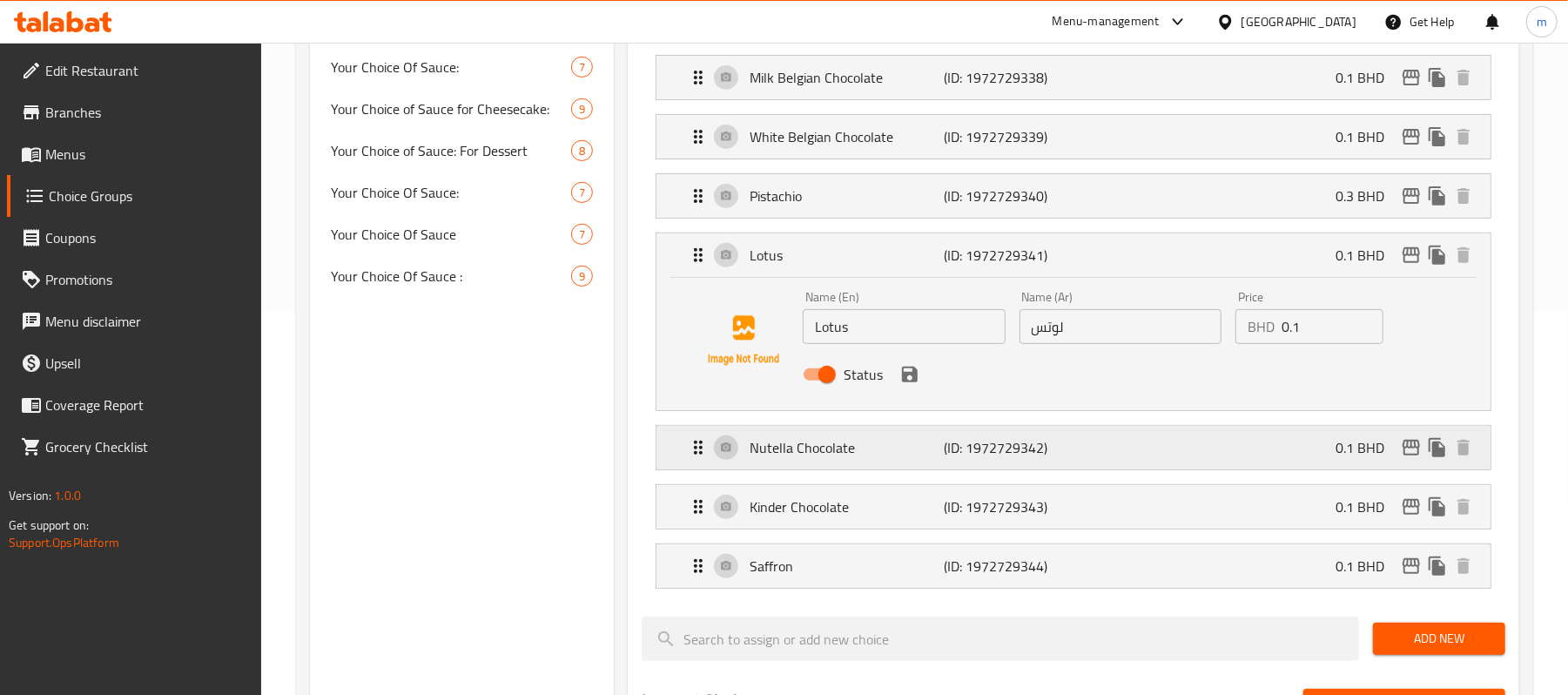
click at [688, 457] on icon "Expand" at bounding box center [699, 447] width 21 height 21
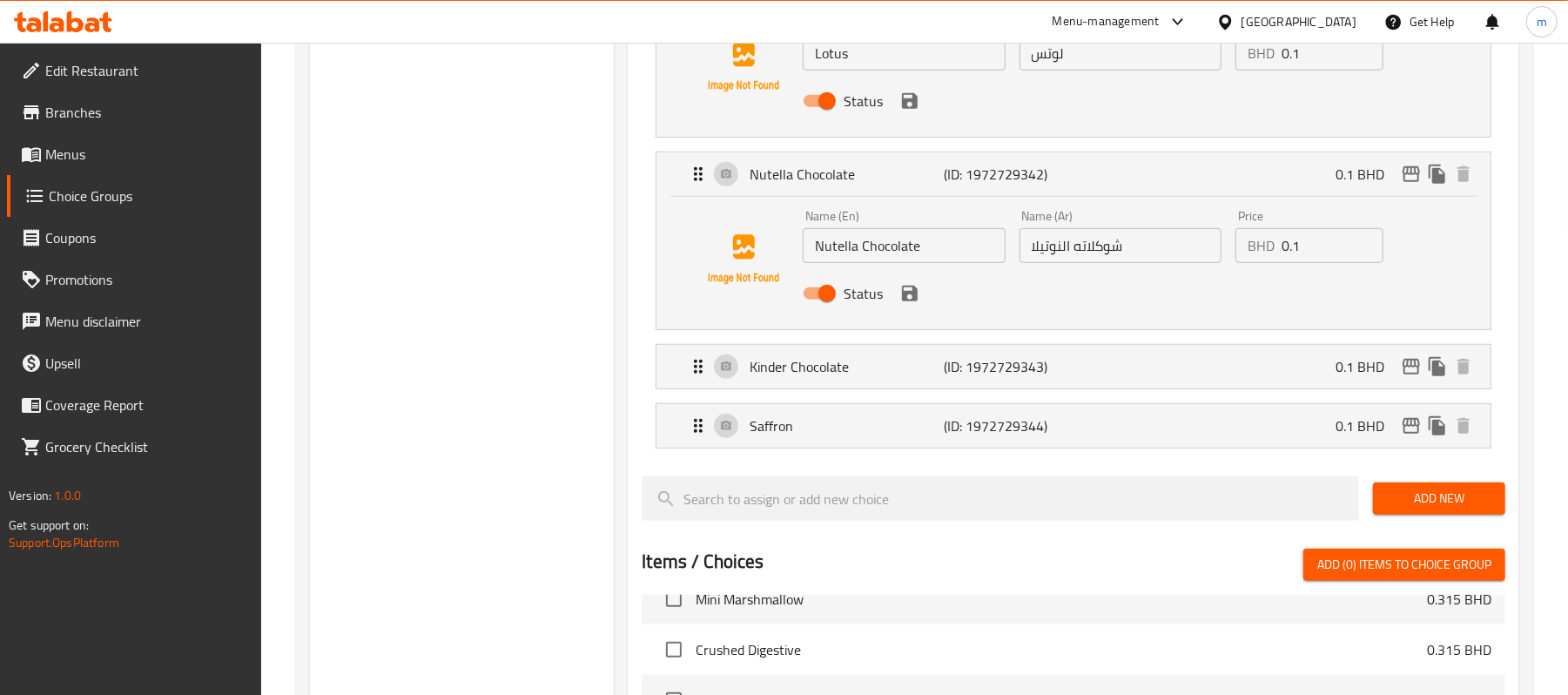
scroll to position [732, 0]
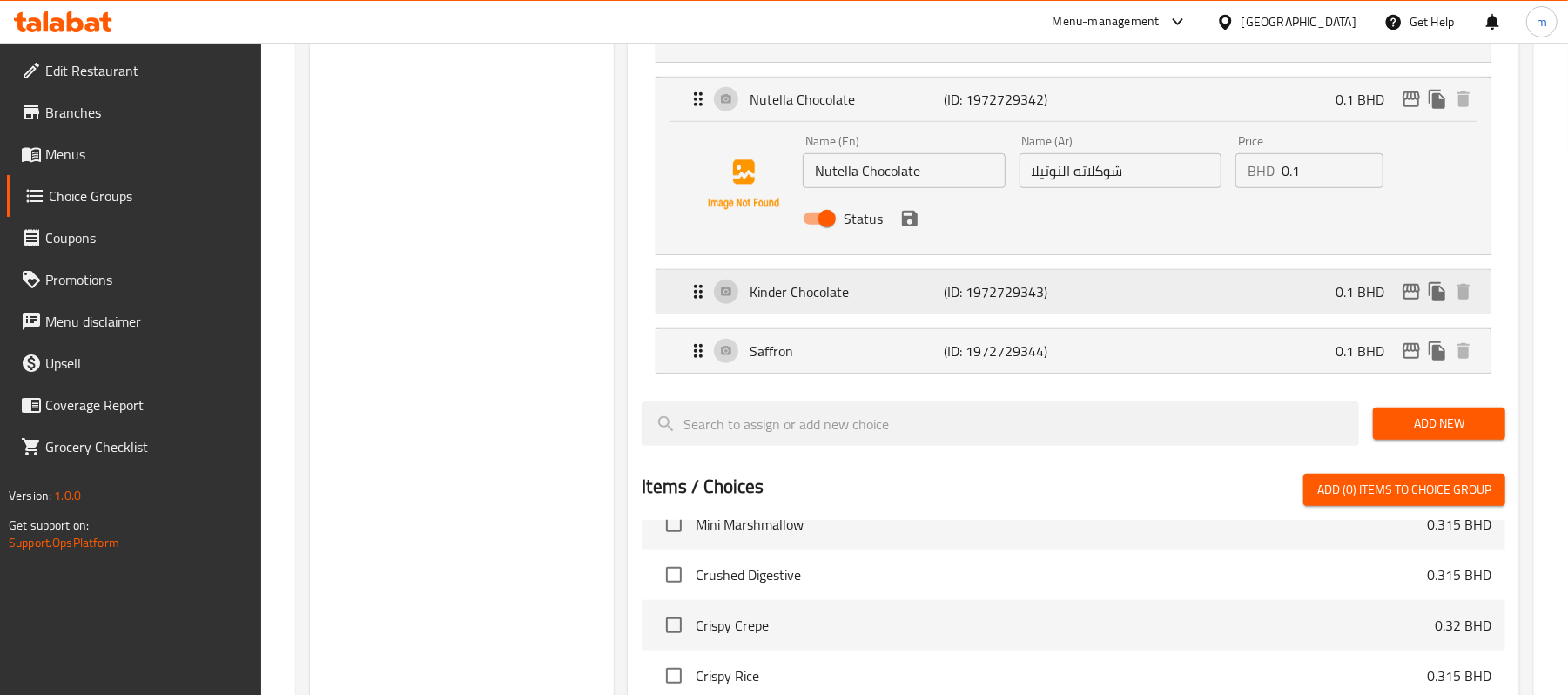
click at [697, 302] on icon "Expand" at bounding box center [699, 292] width 21 height 21
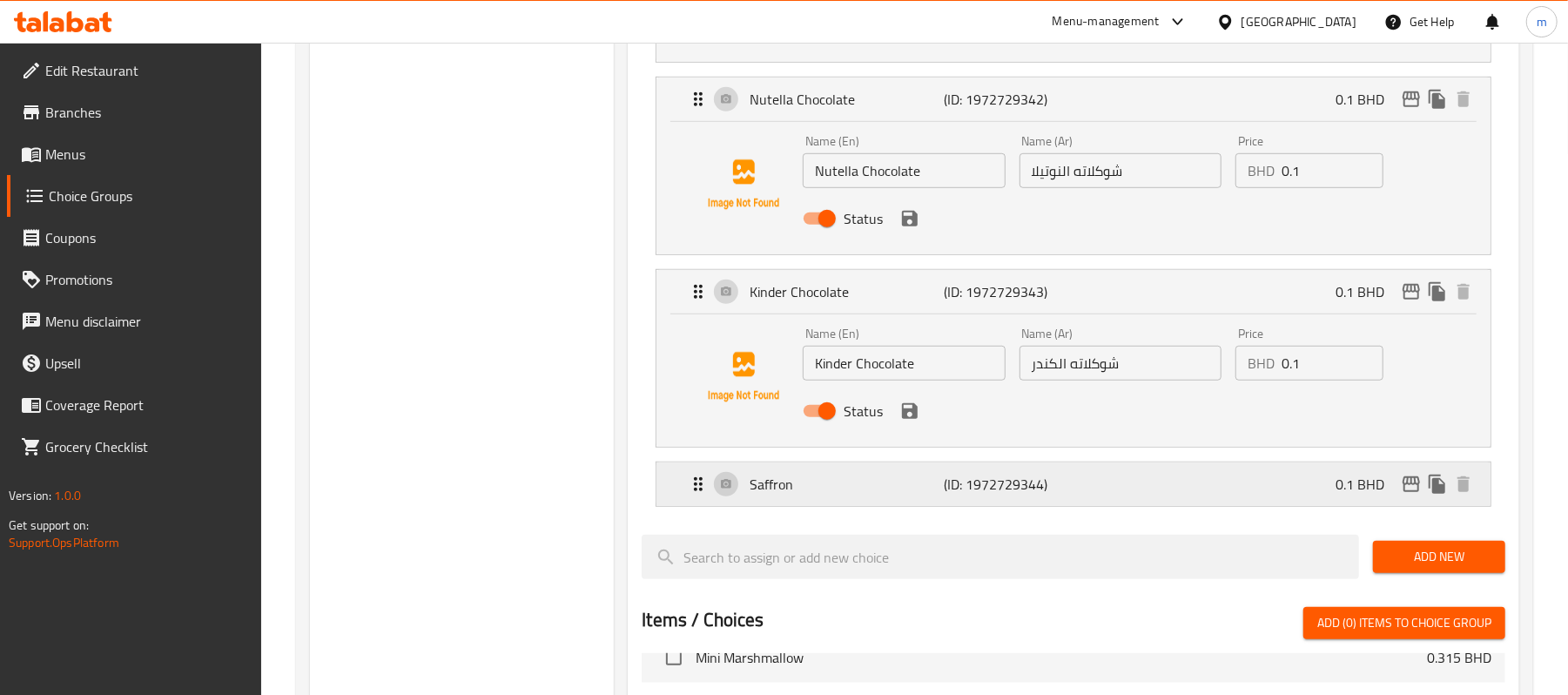
click at [693, 488] on icon "Expand" at bounding box center [699, 484] width 21 height 21
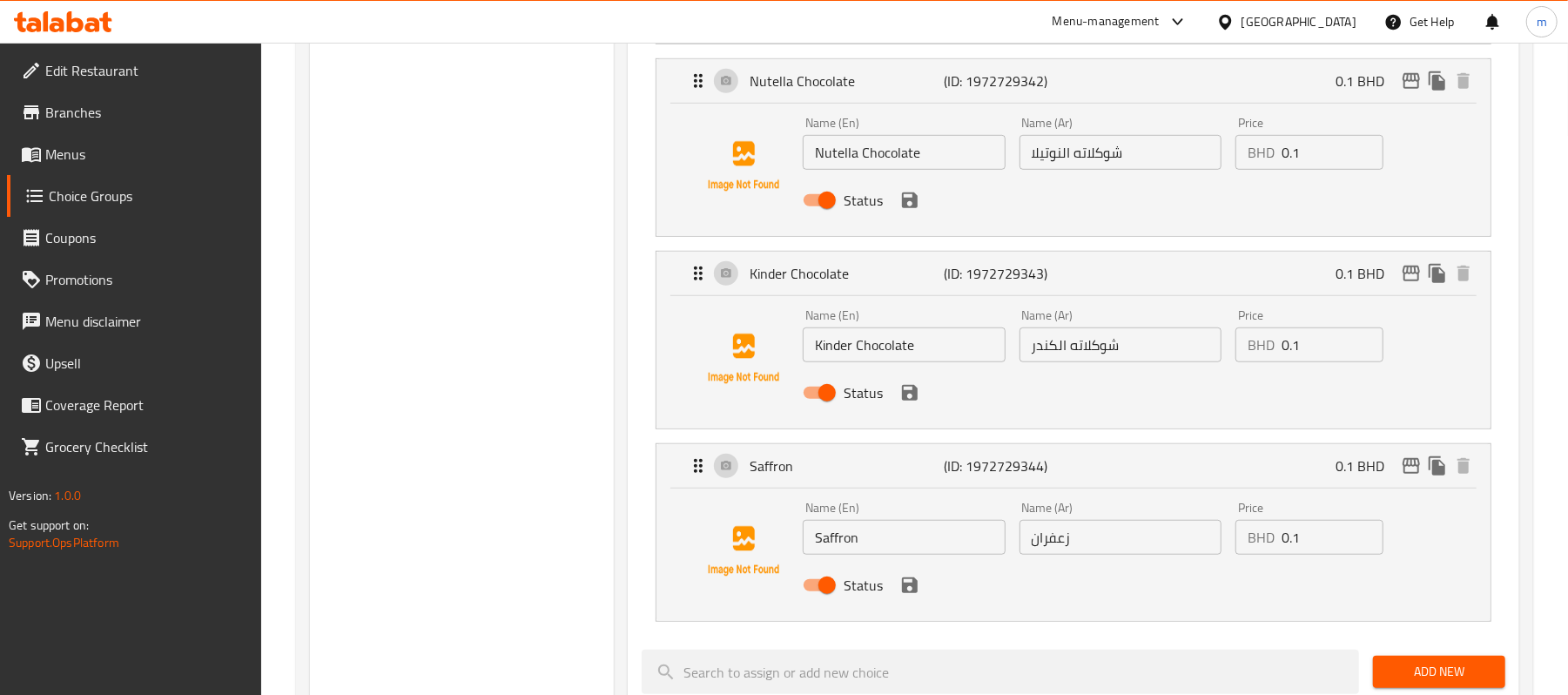
scroll to position [615, 0]
